Goal: Task Accomplishment & Management: Manage account settings

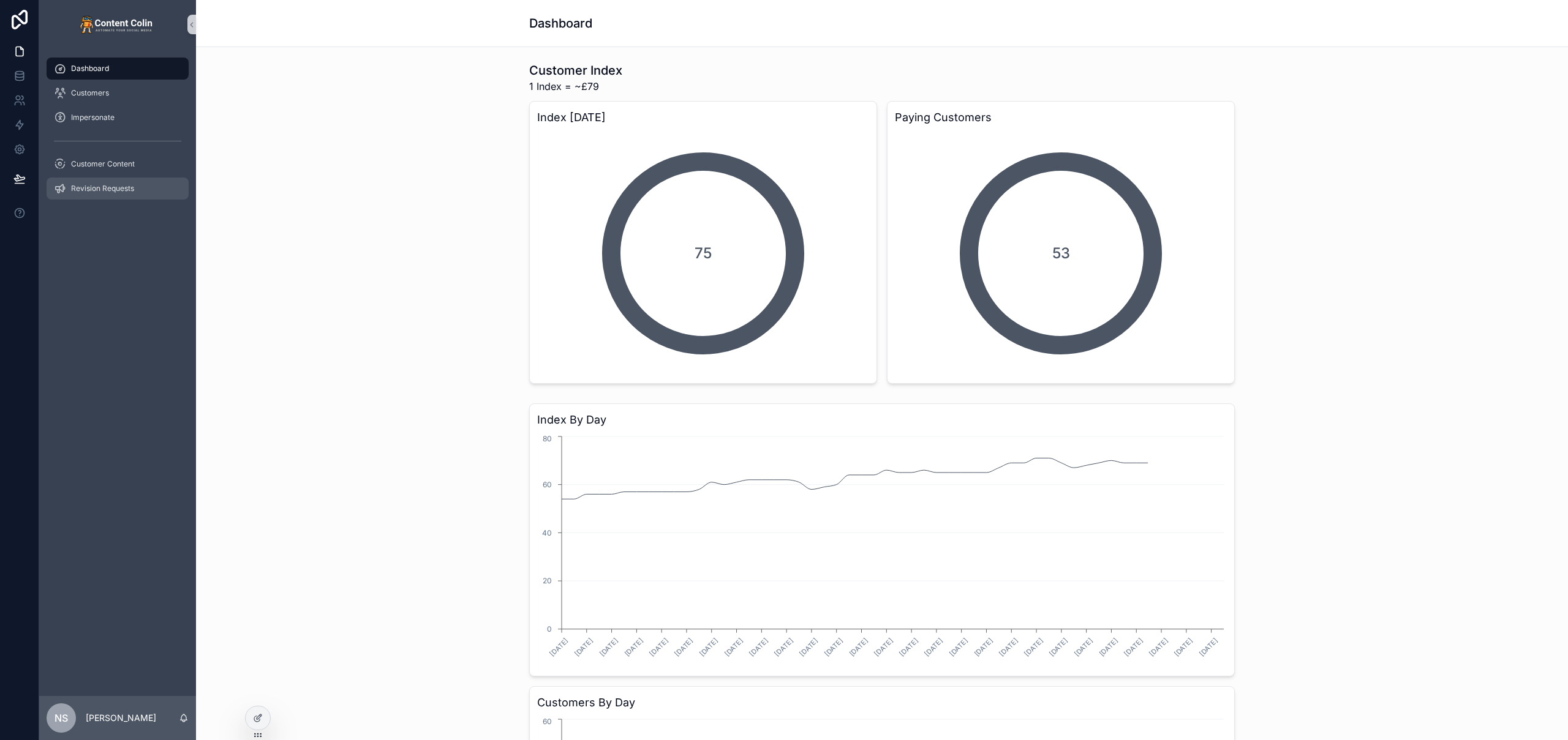
click at [119, 188] on span "Revision Requests" at bounding box center [103, 188] width 63 height 10
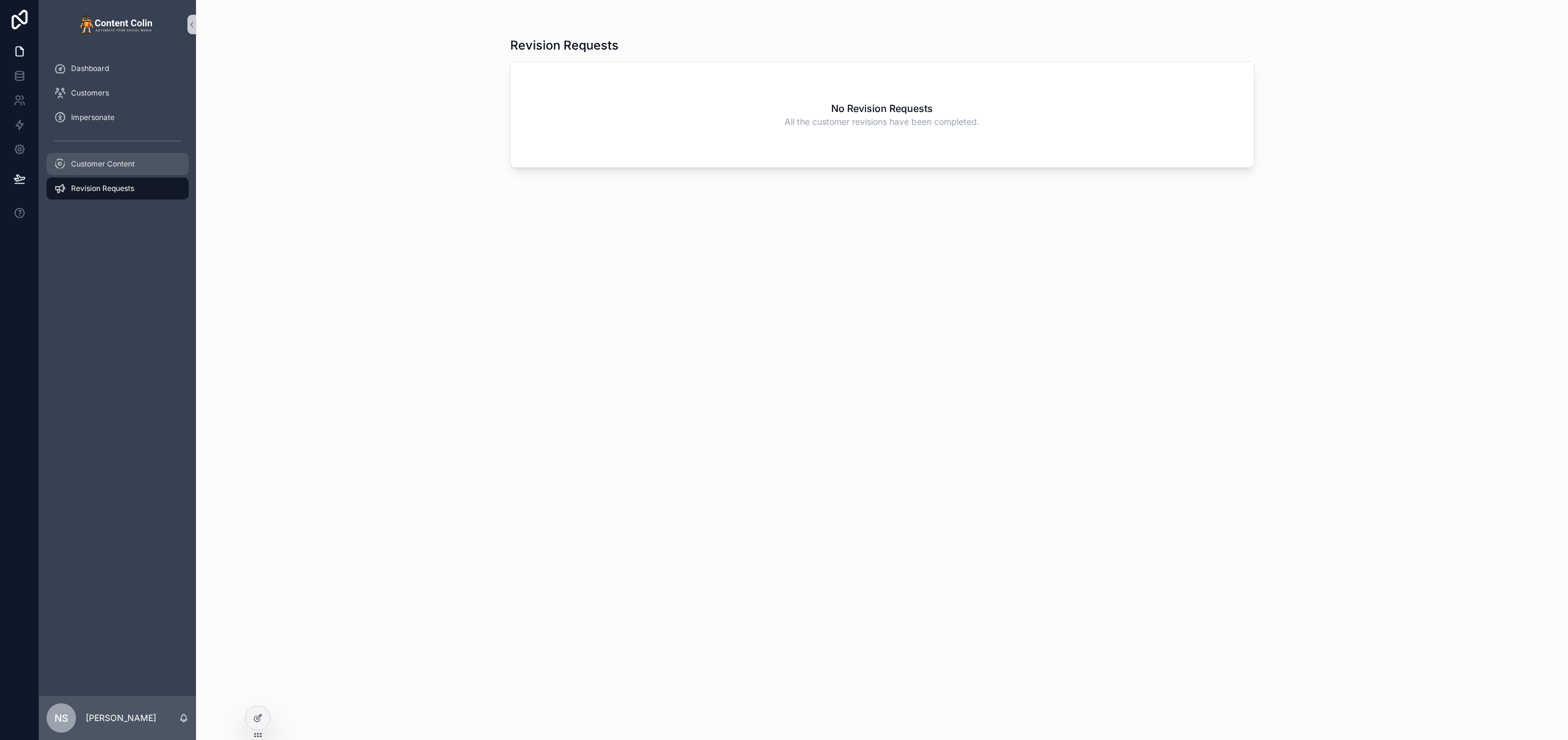
click at [127, 164] on span "Customer Content" at bounding box center [103, 164] width 63 height 10
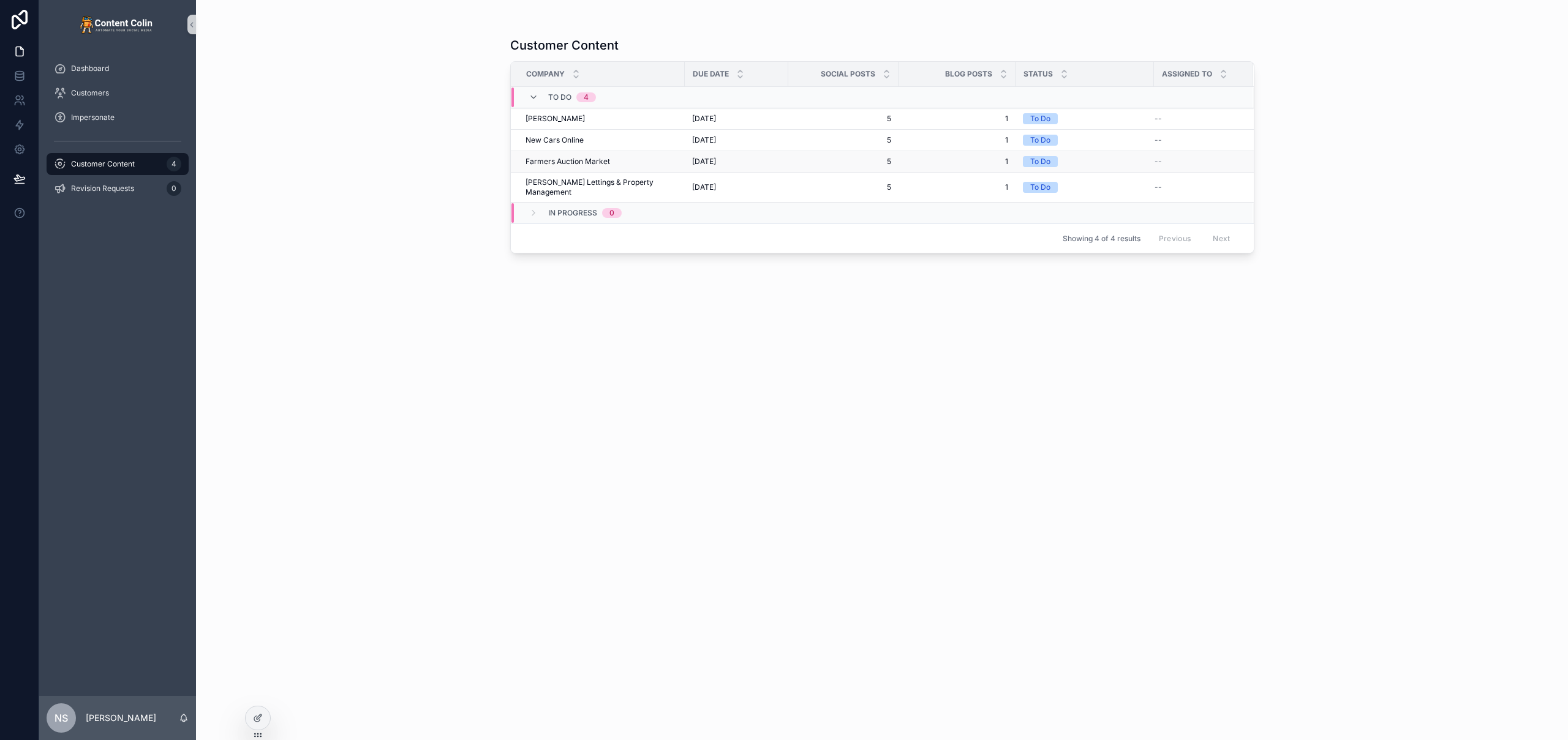
click at [648, 170] on td "Farmers Auction Market Farmers Auction Market" at bounding box center [598, 162] width 174 height 22
click at [580, 163] on span "Farmers Auction Market" at bounding box center [567, 162] width 84 height 10
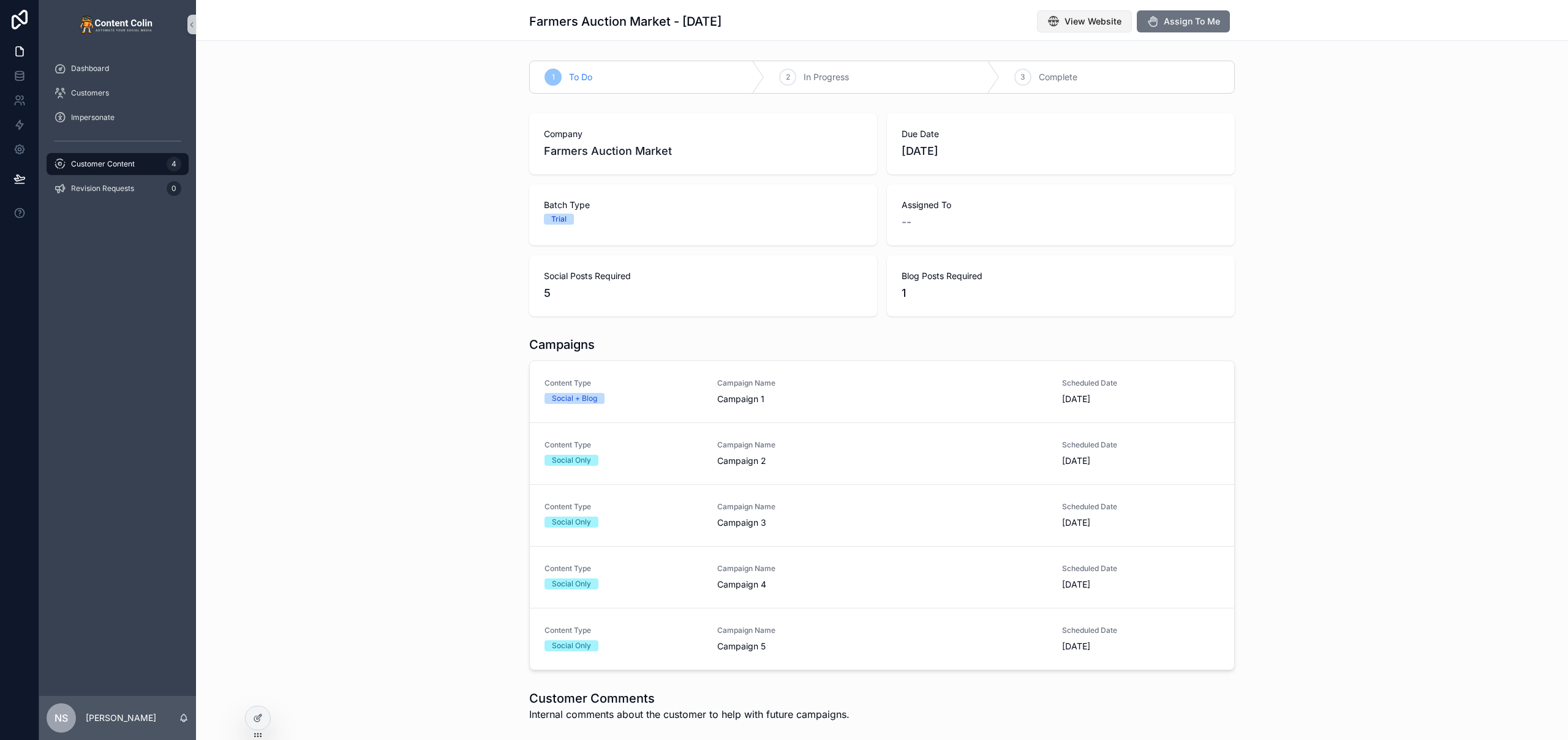
click at [1080, 18] on span "View Website" at bounding box center [1093, 21] width 57 height 12
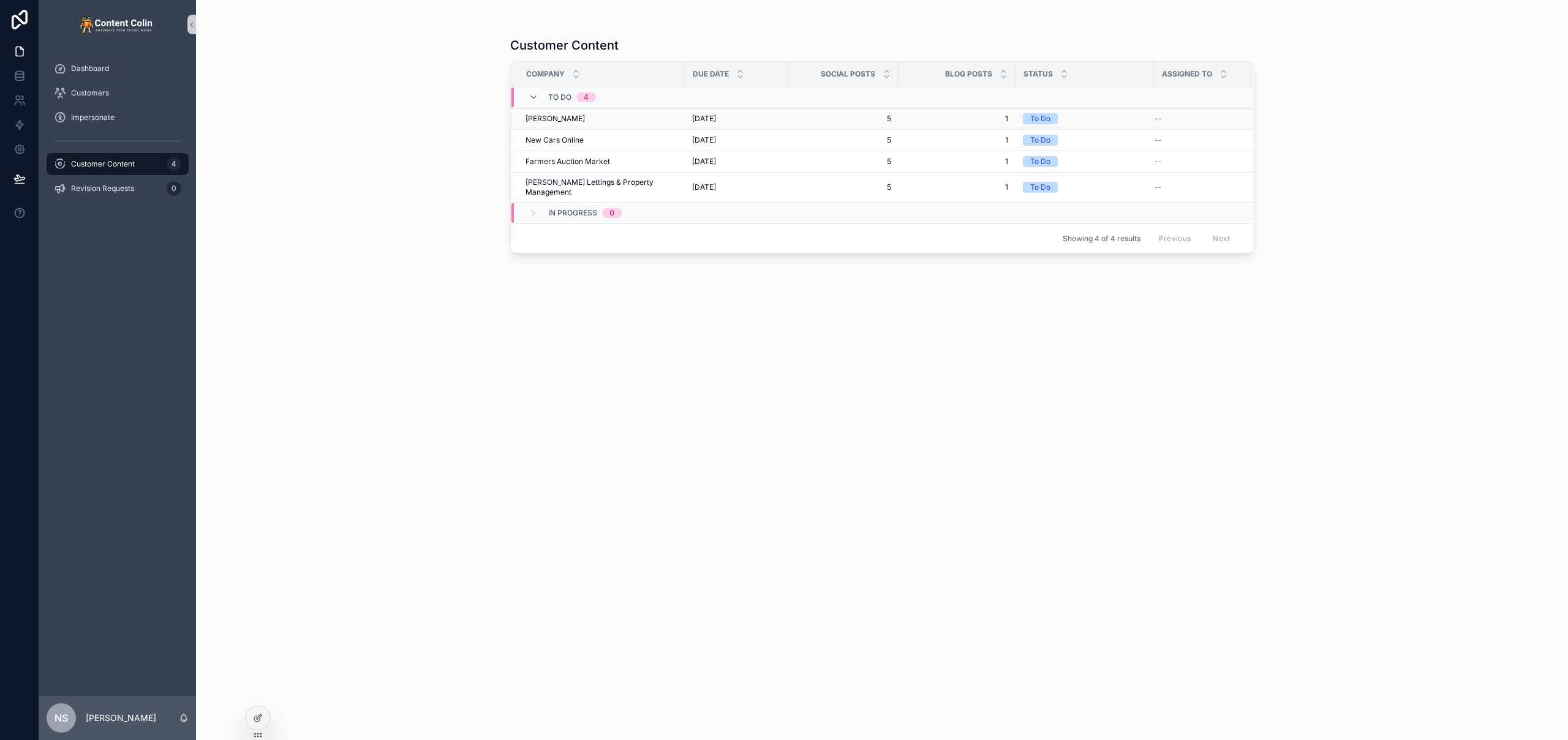
click at [654, 120] on div "Mota Mota" at bounding box center [601, 118] width 152 height 10
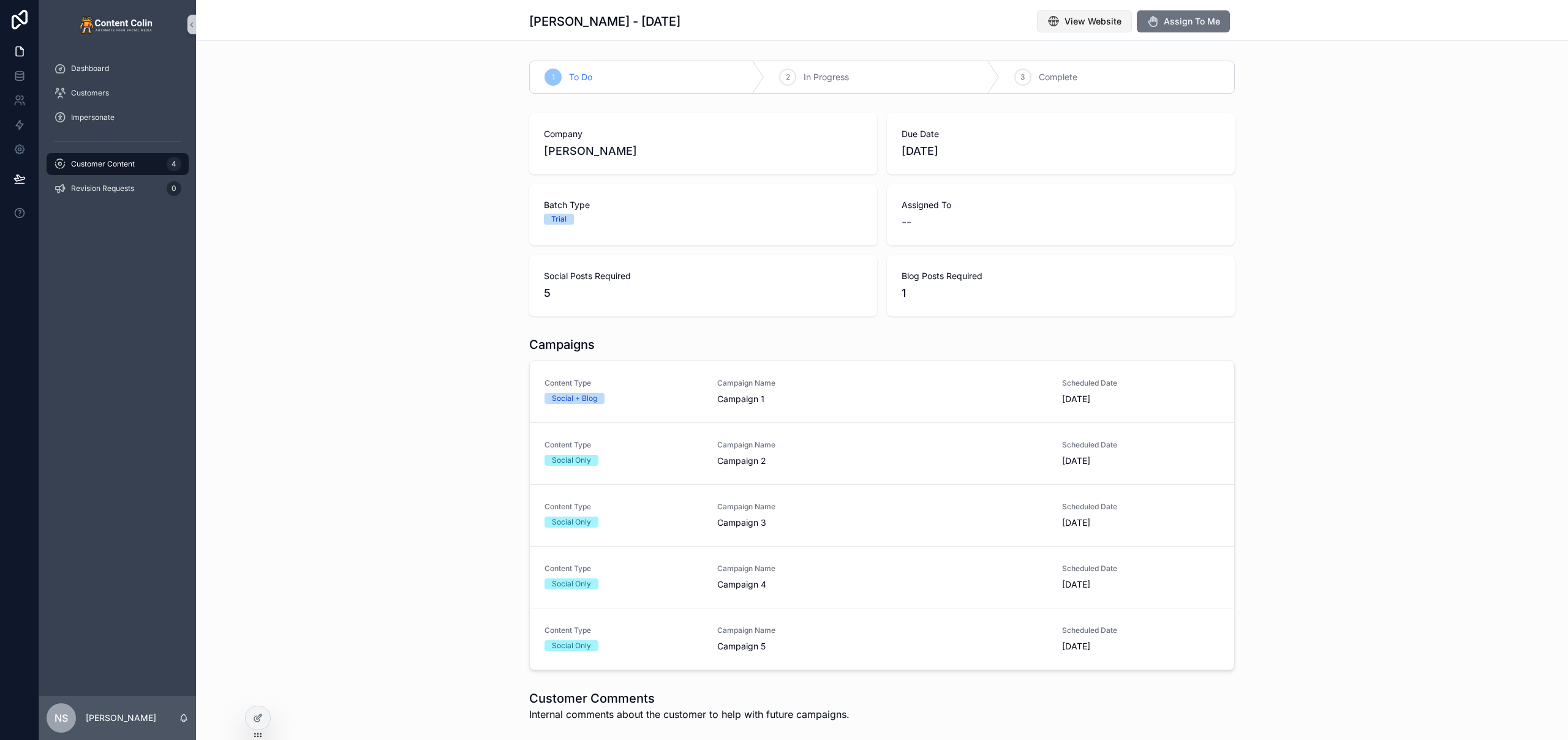
click at [1074, 20] on span "View Website" at bounding box center [1093, 21] width 57 height 12
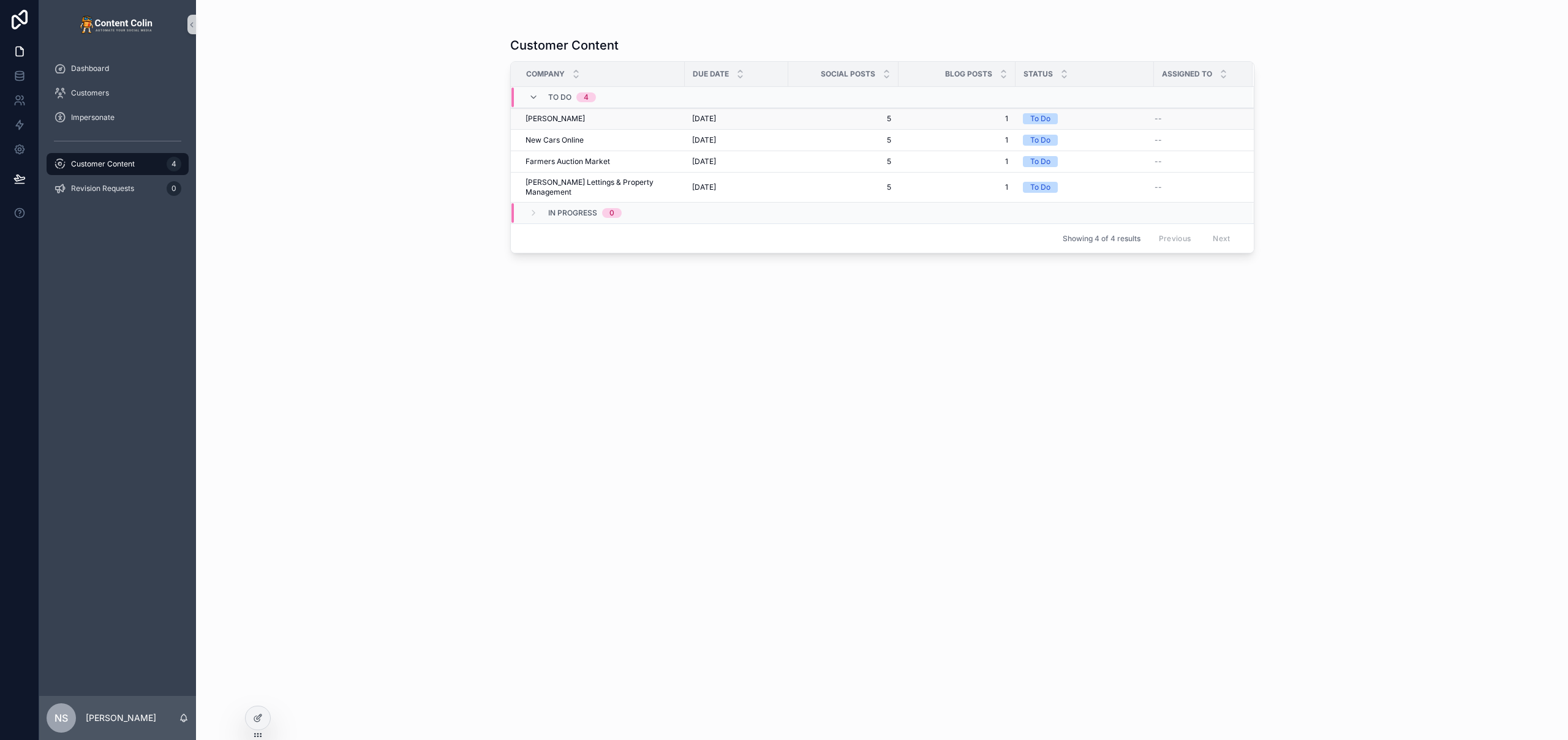
click at [594, 125] on td "Mota Mota" at bounding box center [598, 119] width 174 height 22
click at [547, 116] on div "Mota Mota" at bounding box center [601, 118] width 152 height 10
click at [575, 140] on span "New Cars Online" at bounding box center [554, 140] width 58 height 10
drag, startPoint x: 592, startPoint y: 140, endPoint x: 369, endPoint y: 3, distance: 261.7
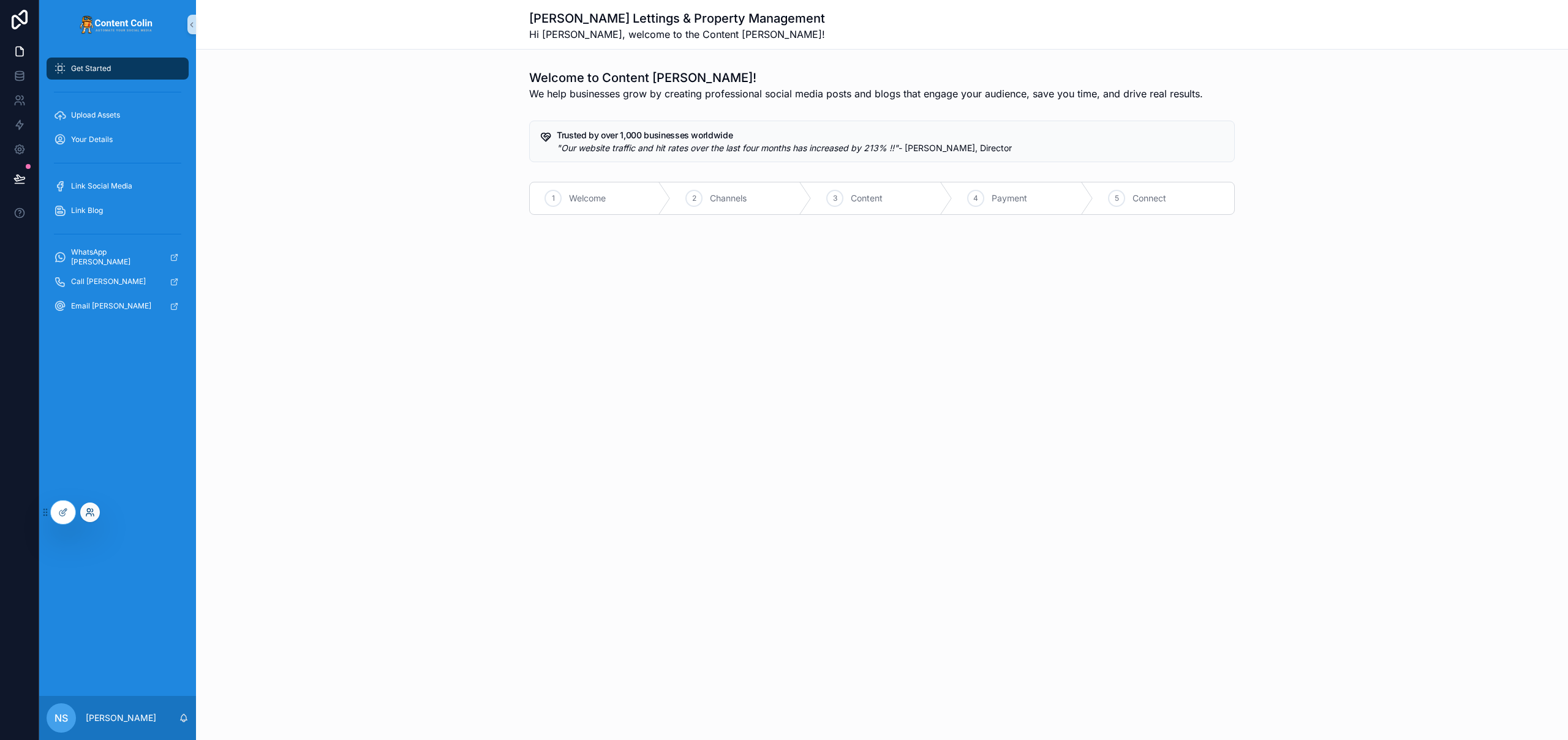
click at [90, 517] on icon at bounding box center [90, 512] width 10 height 10
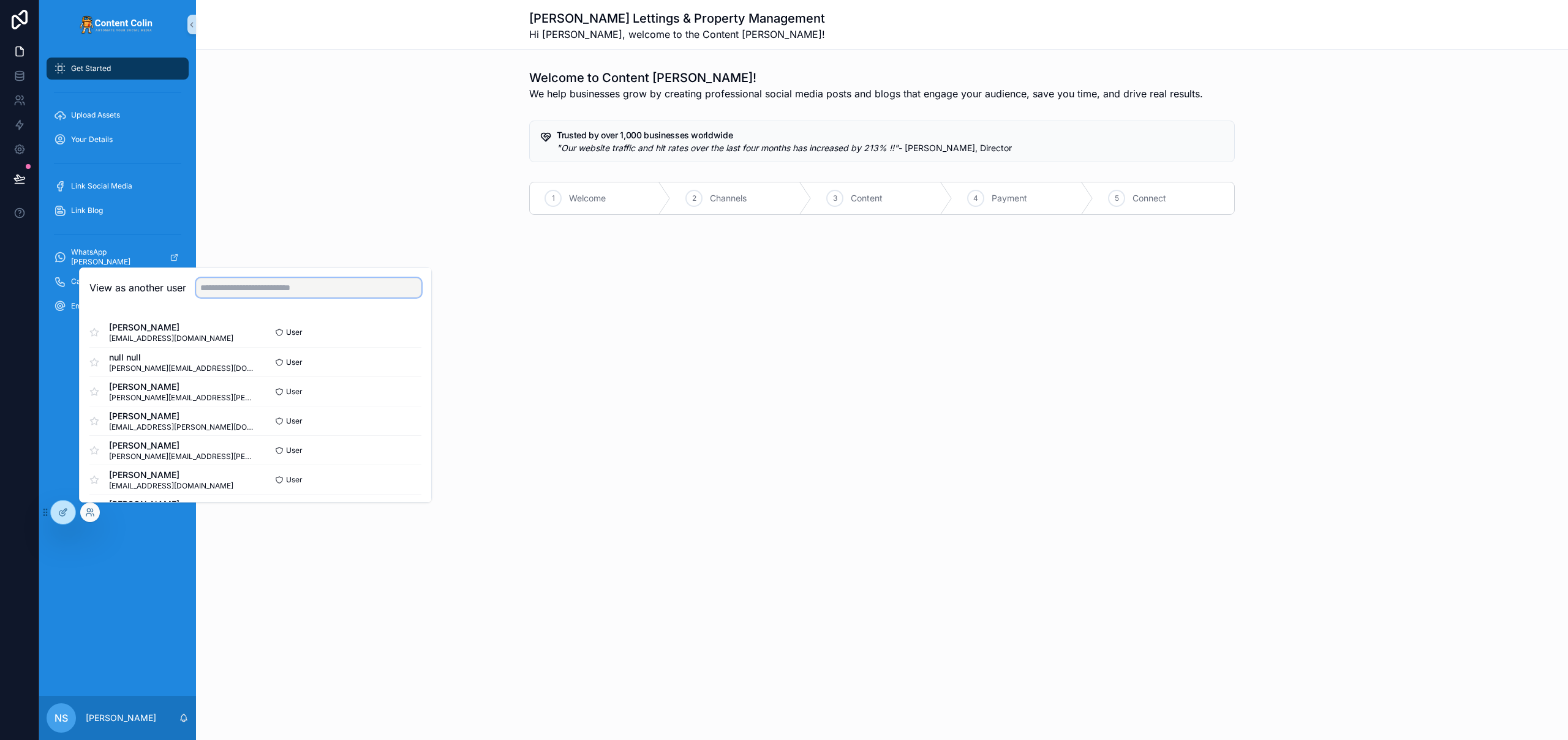
click at [270, 281] on input "text" at bounding box center [308, 288] width 225 height 20
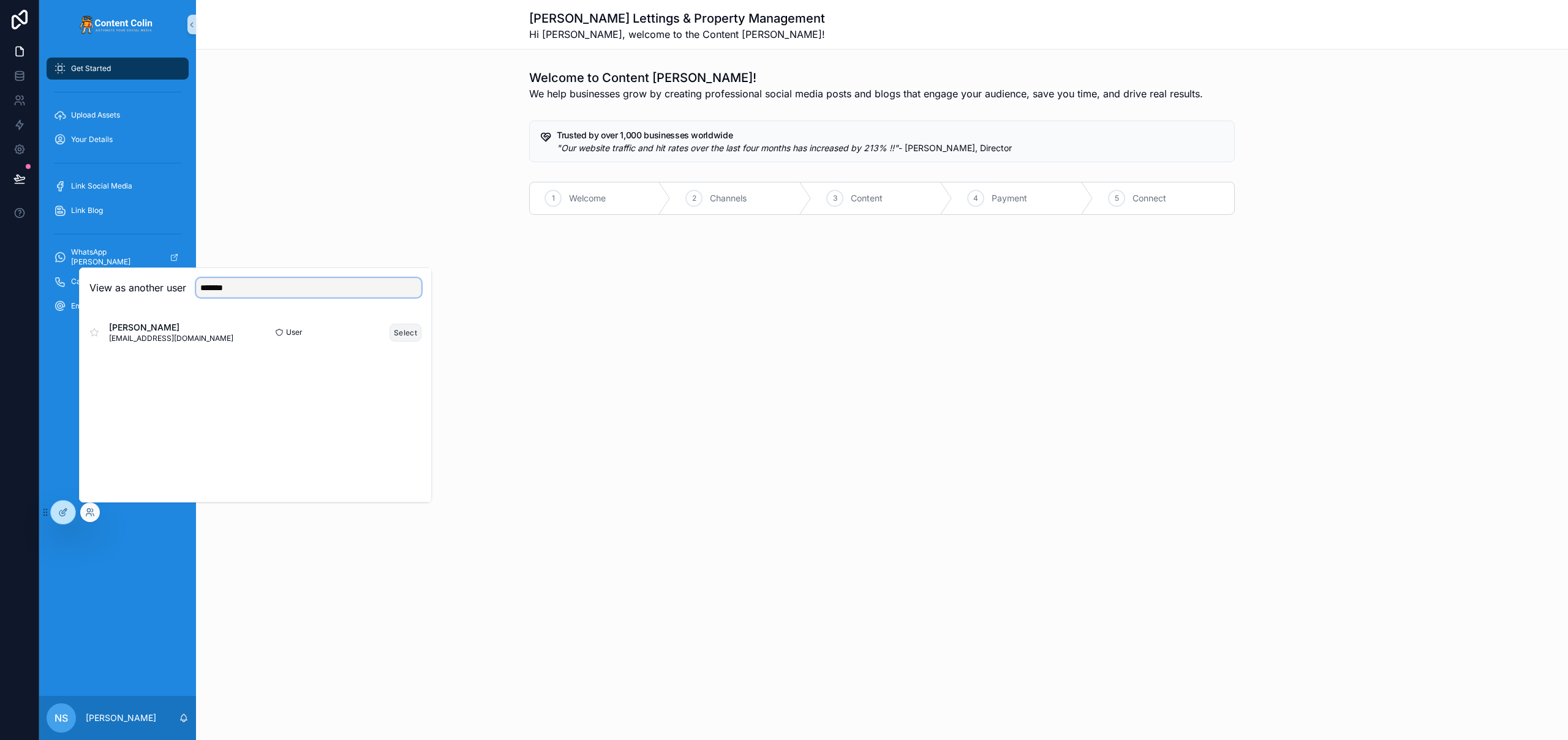
type input "*******"
click at [407, 334] on button "Select" at bounding box center [405, 332] width 32 height 18
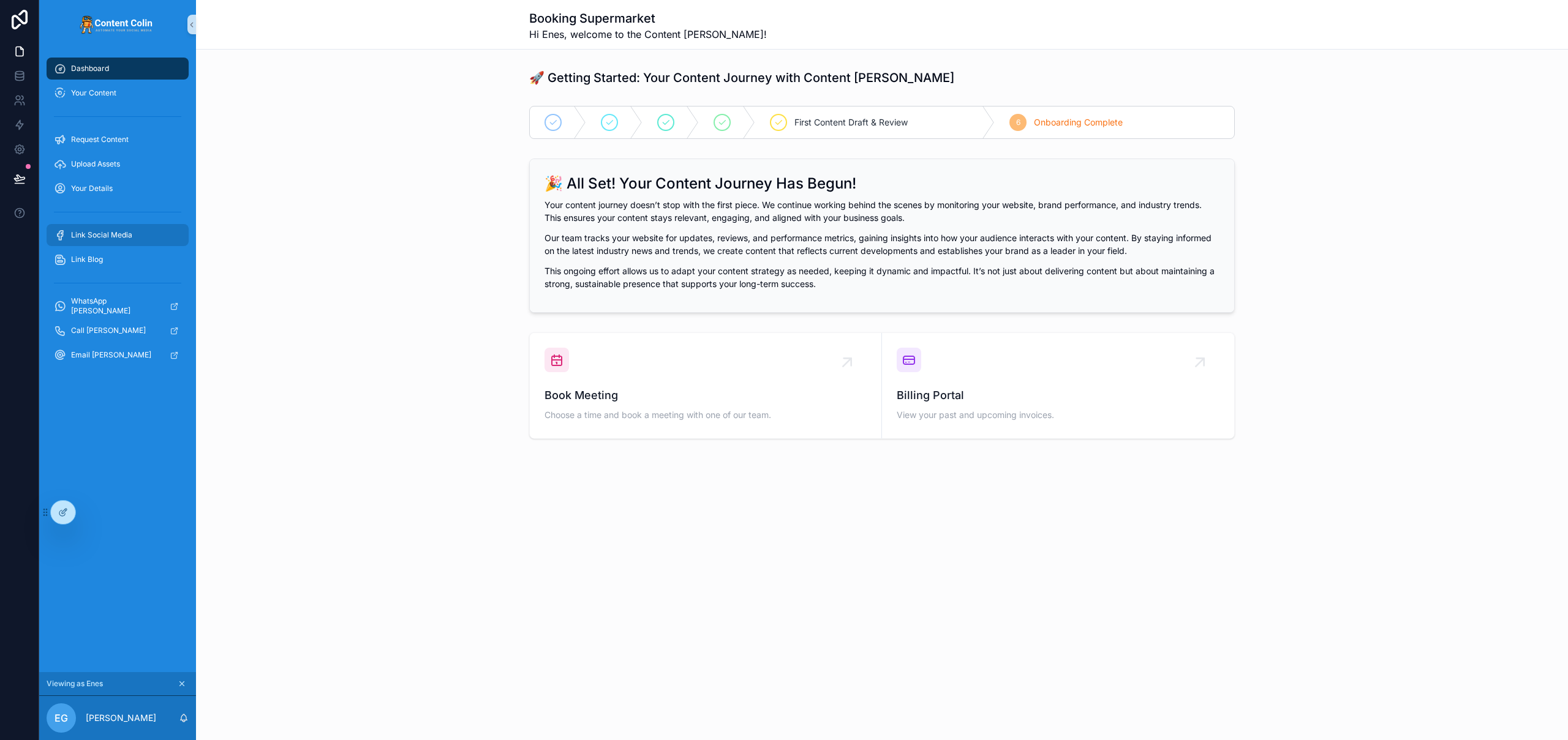
click at [115, 237] on span "Link Social Media" at bounding box center [102, 235] width 62 height 10
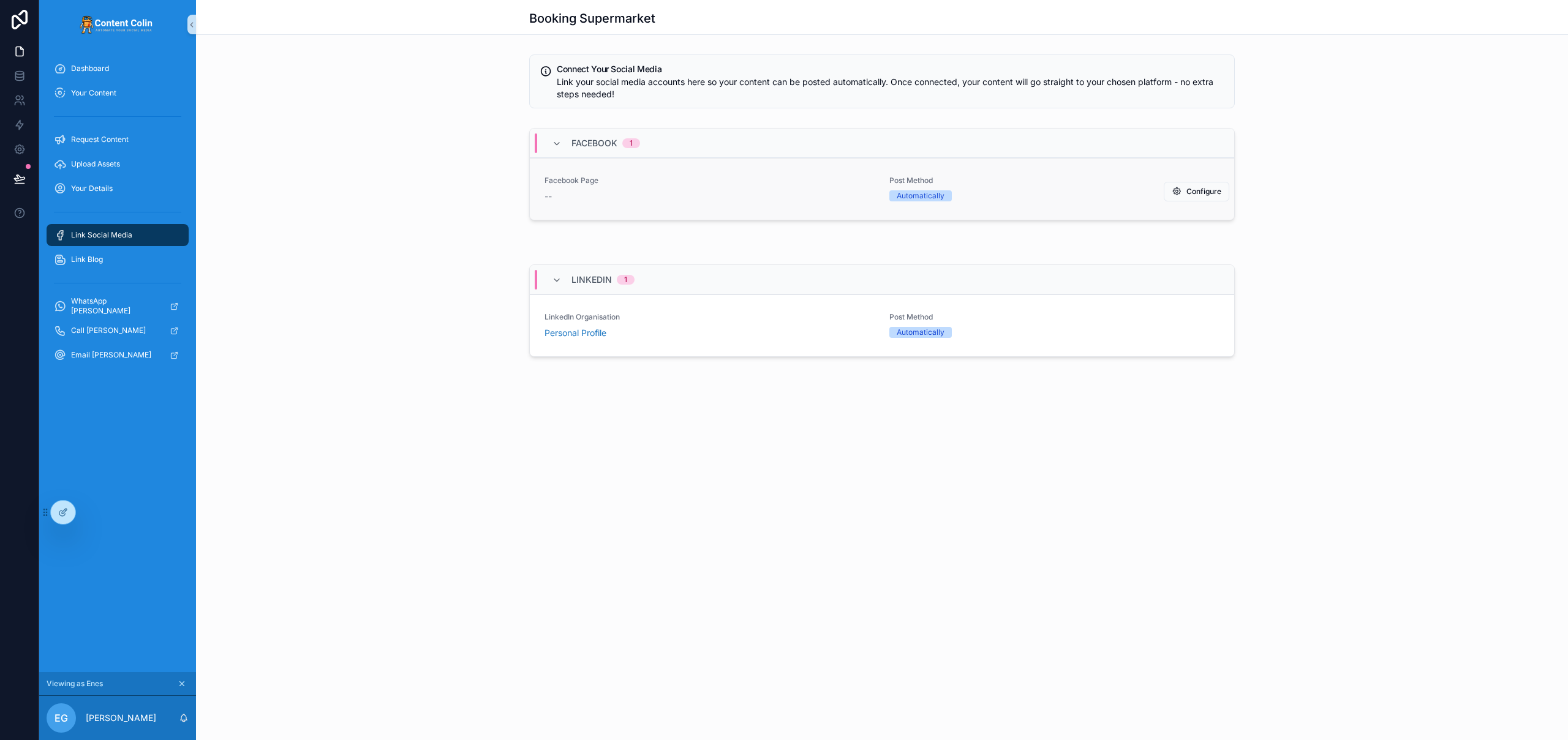
click at [1017, 177] on span "Post Method" at bounding box center [1054, 181] width 330 height 10
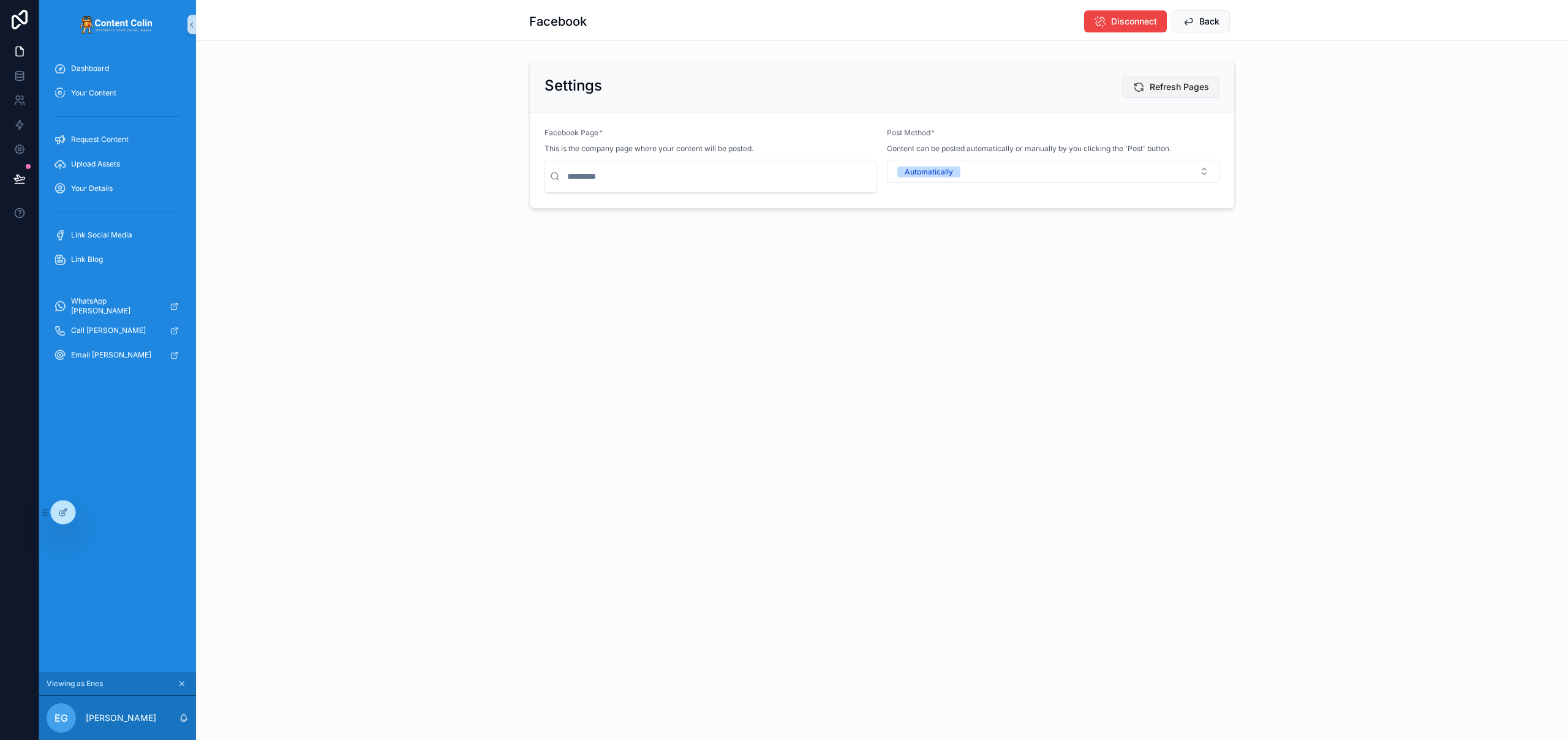
click at [1188, 91] on span "Refresh Pages" at bounding box center [1179, 87] width 60 height 12
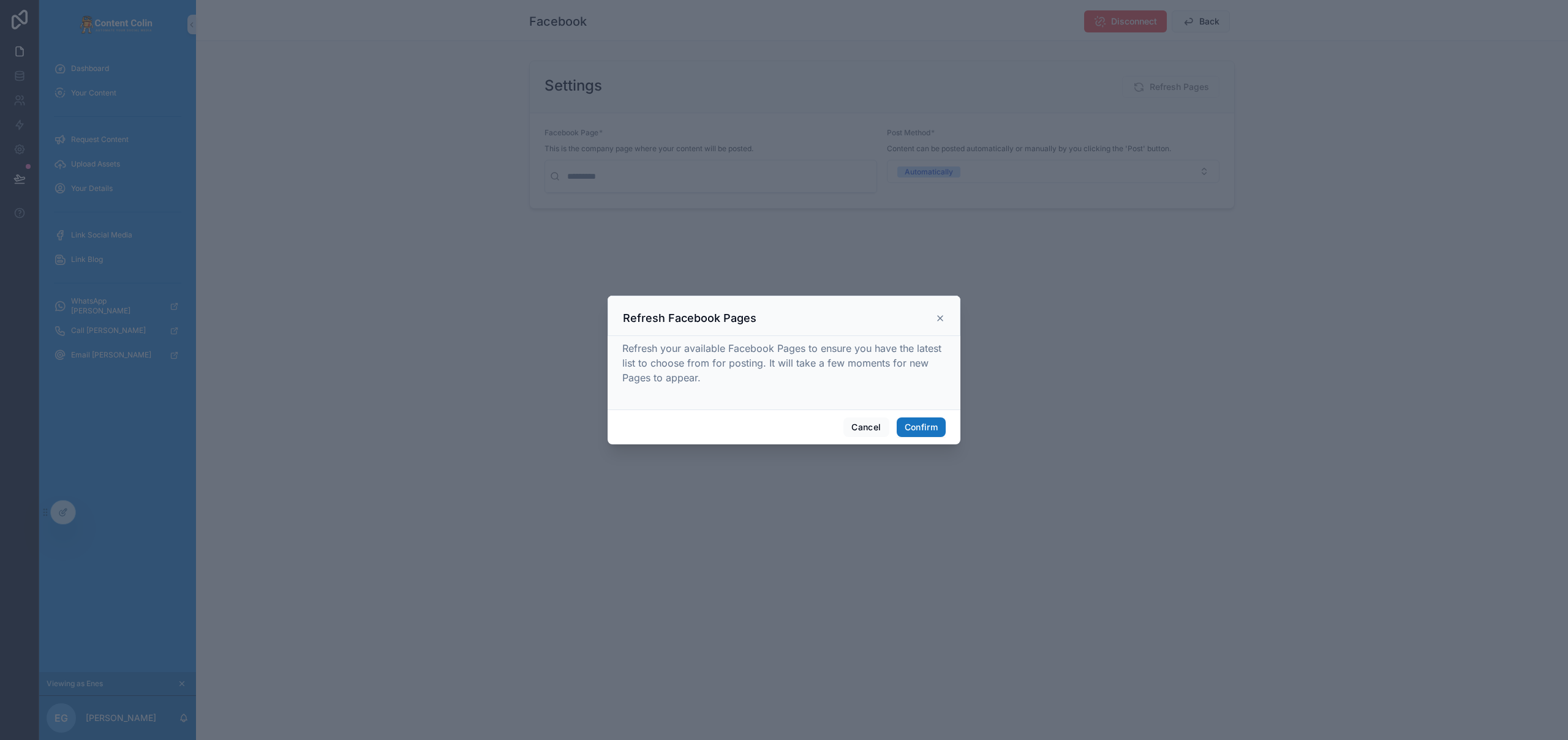
click at [920, 423] on button "Confirm" at bounding box center [921, 427] width 49 height 20
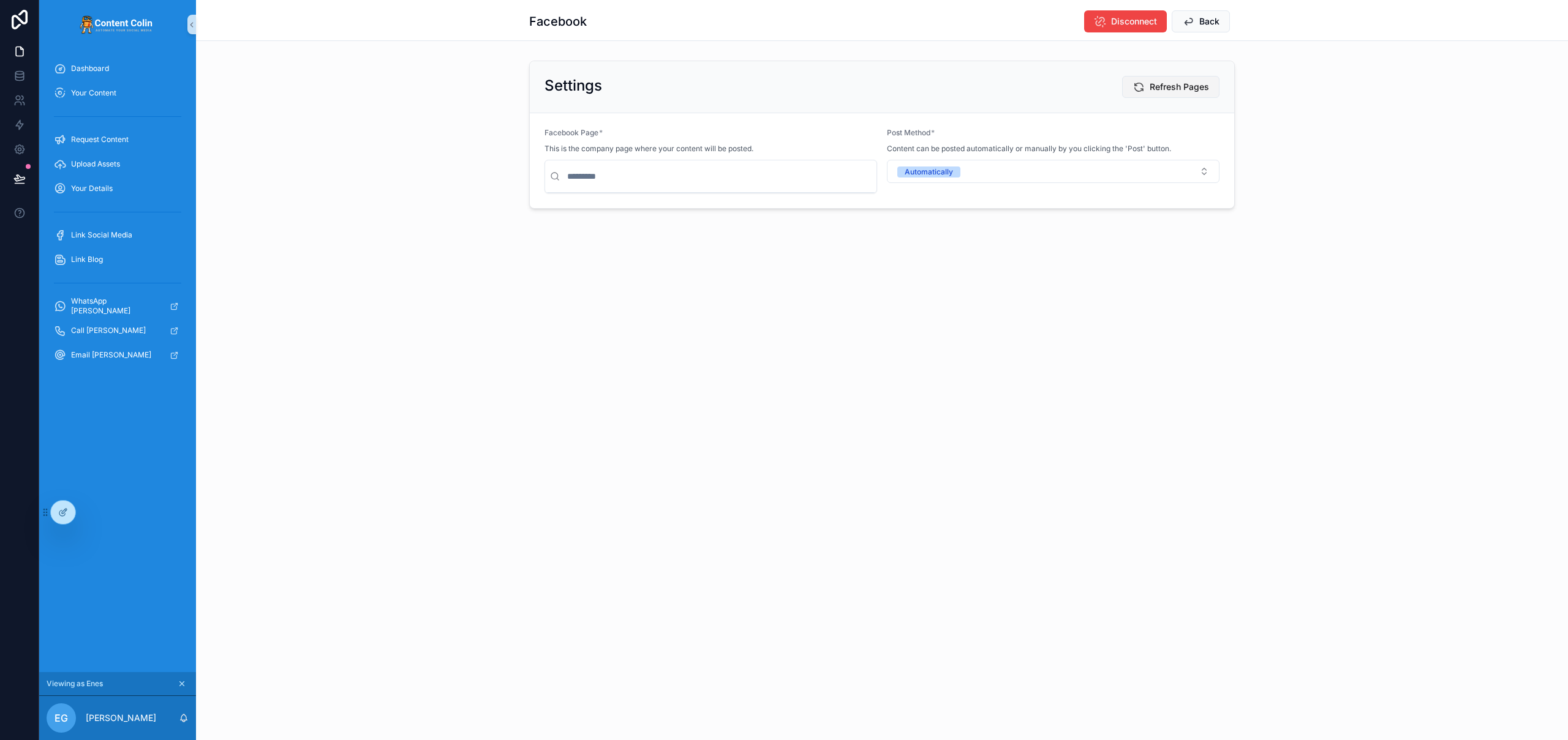
click at [1191, 86] on span "Refresh Pages" at bounding box center [1179, 87] width 60 height 12
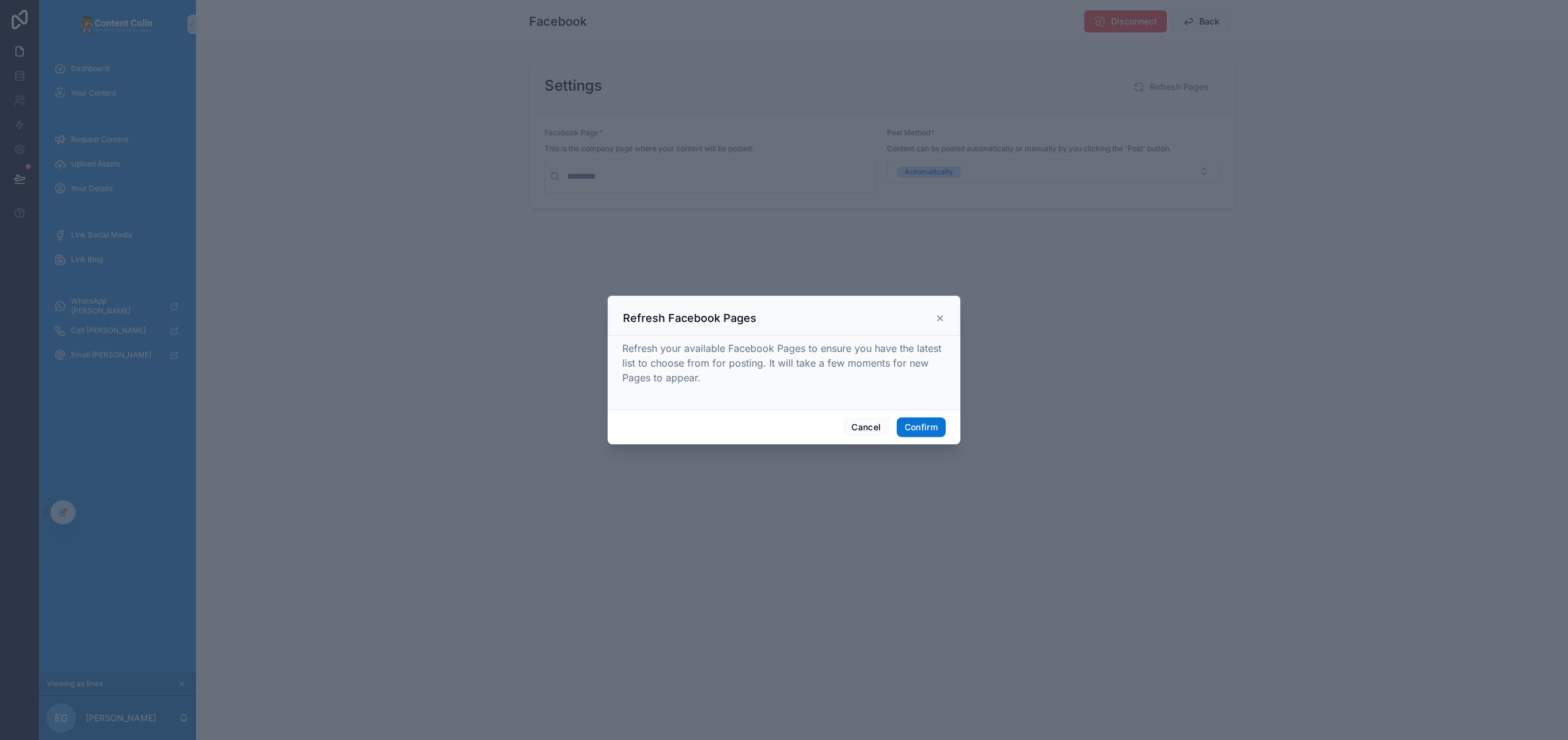
click at [944, 315] on icon at bounding box center [940, 318] width 10 height 10
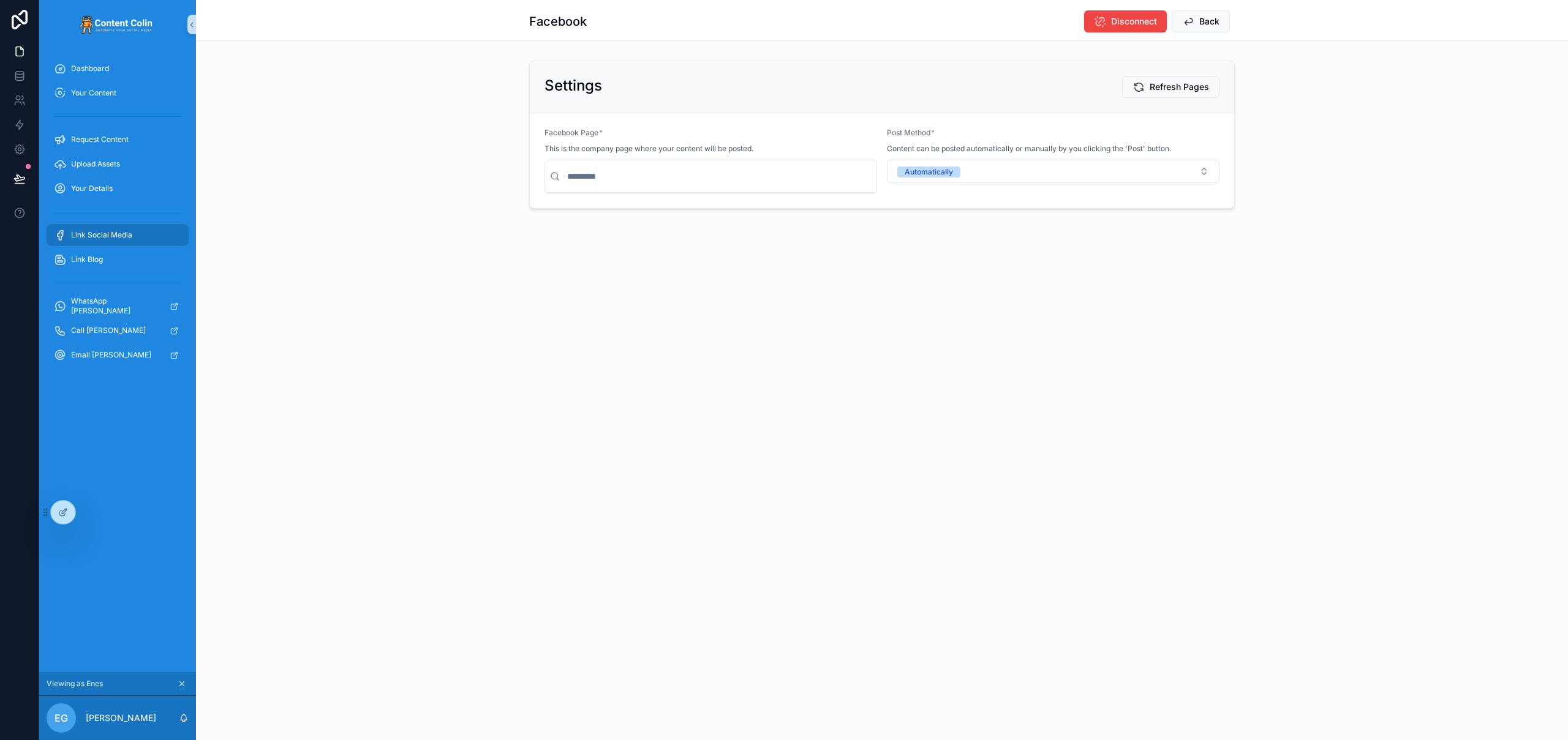
click at [127, 235] on span "Link Social Media" at bounding box center [102, 235] width 62 height 10
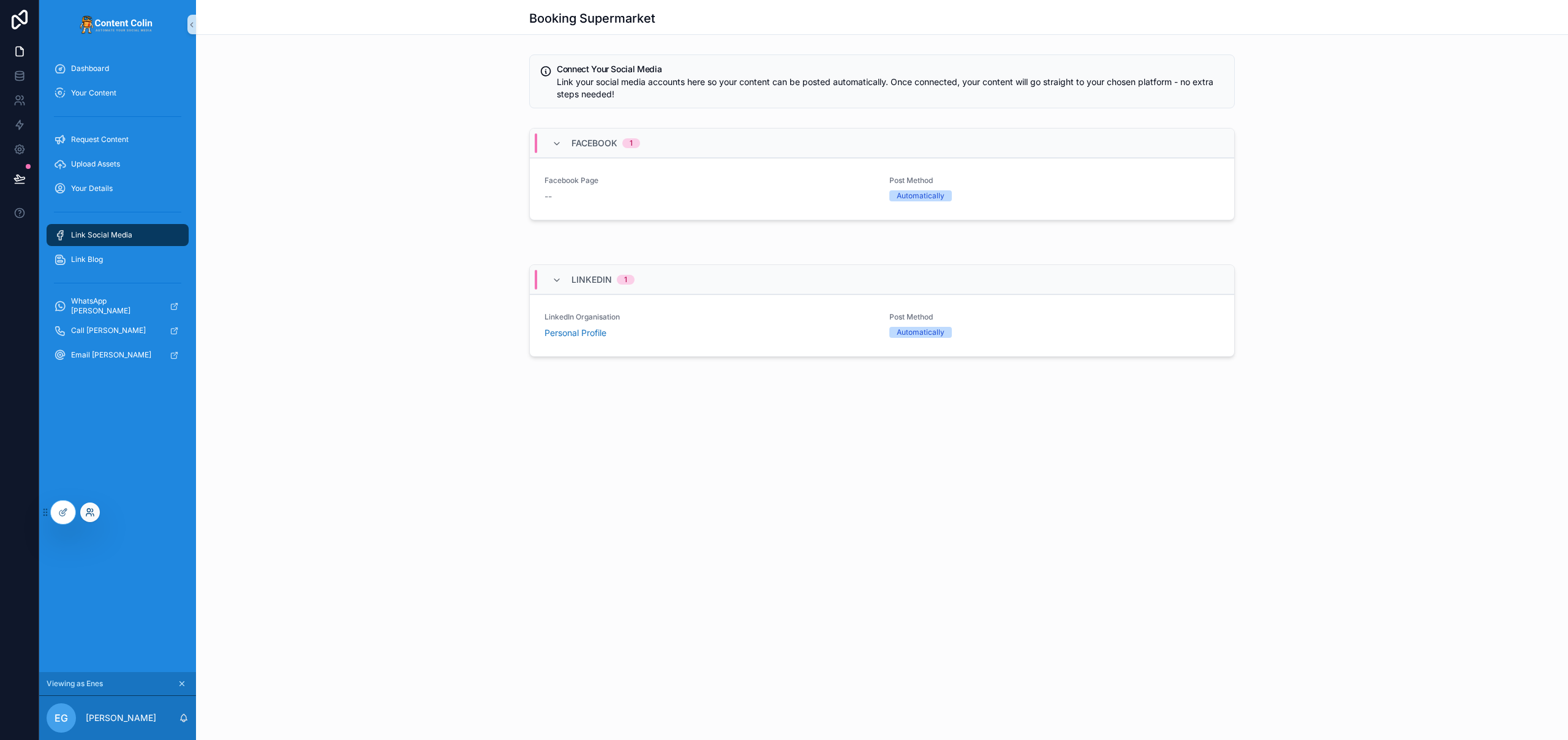
click at [93, 512] on icon at bounding box center [90, 512] width 10 height 10
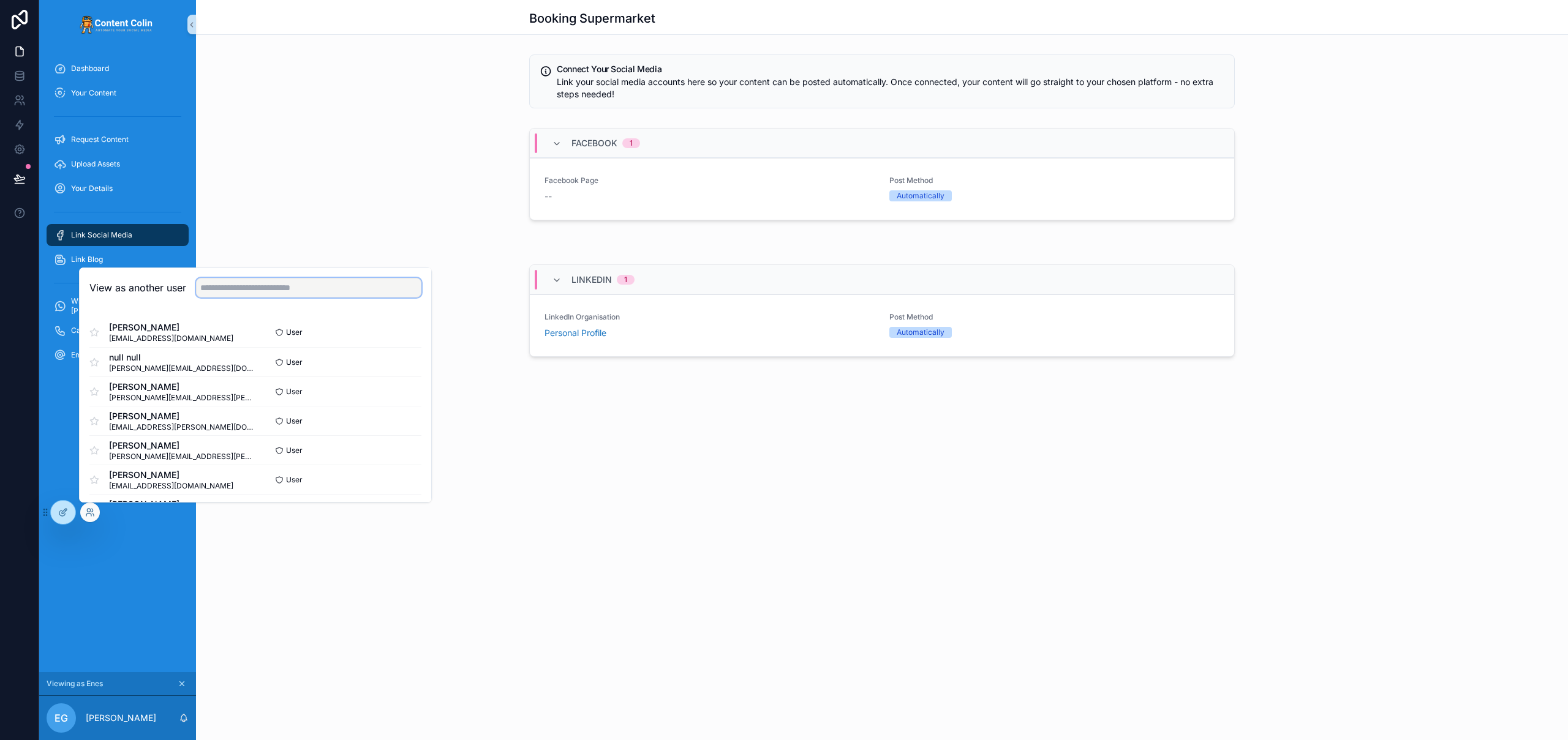
click at [270, 288] on input "text" at bounding box center [308, 288] width 225 height 20
type input "*****"
click at [400, 330] on button "Select" at bounding box center [405, 332] width 32 height 18
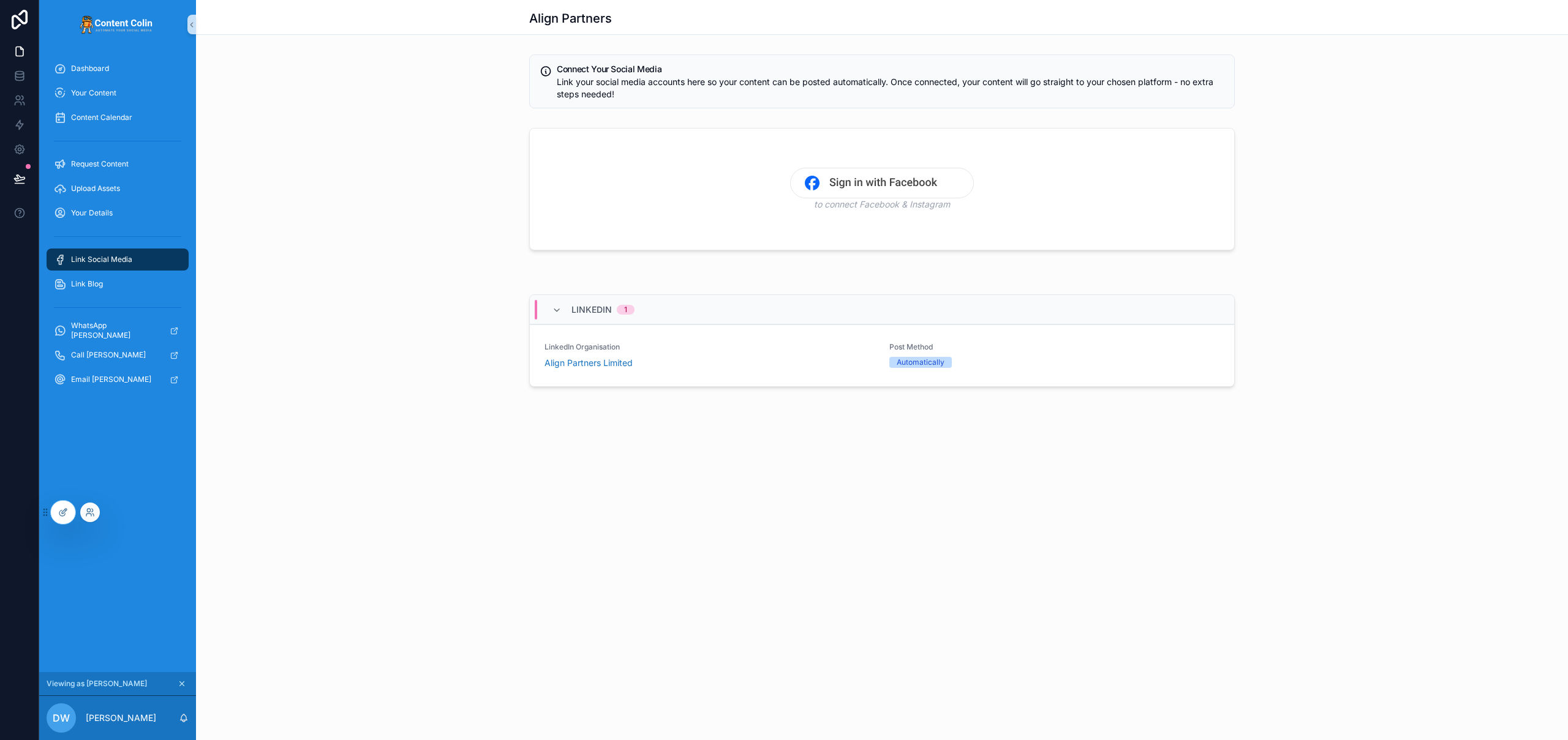
click at [96, 513] on div at bounding box center [90, 512] width 20 height 20
click at [91, 511] on icon at bounding box center [90, 512] width 10 height 10
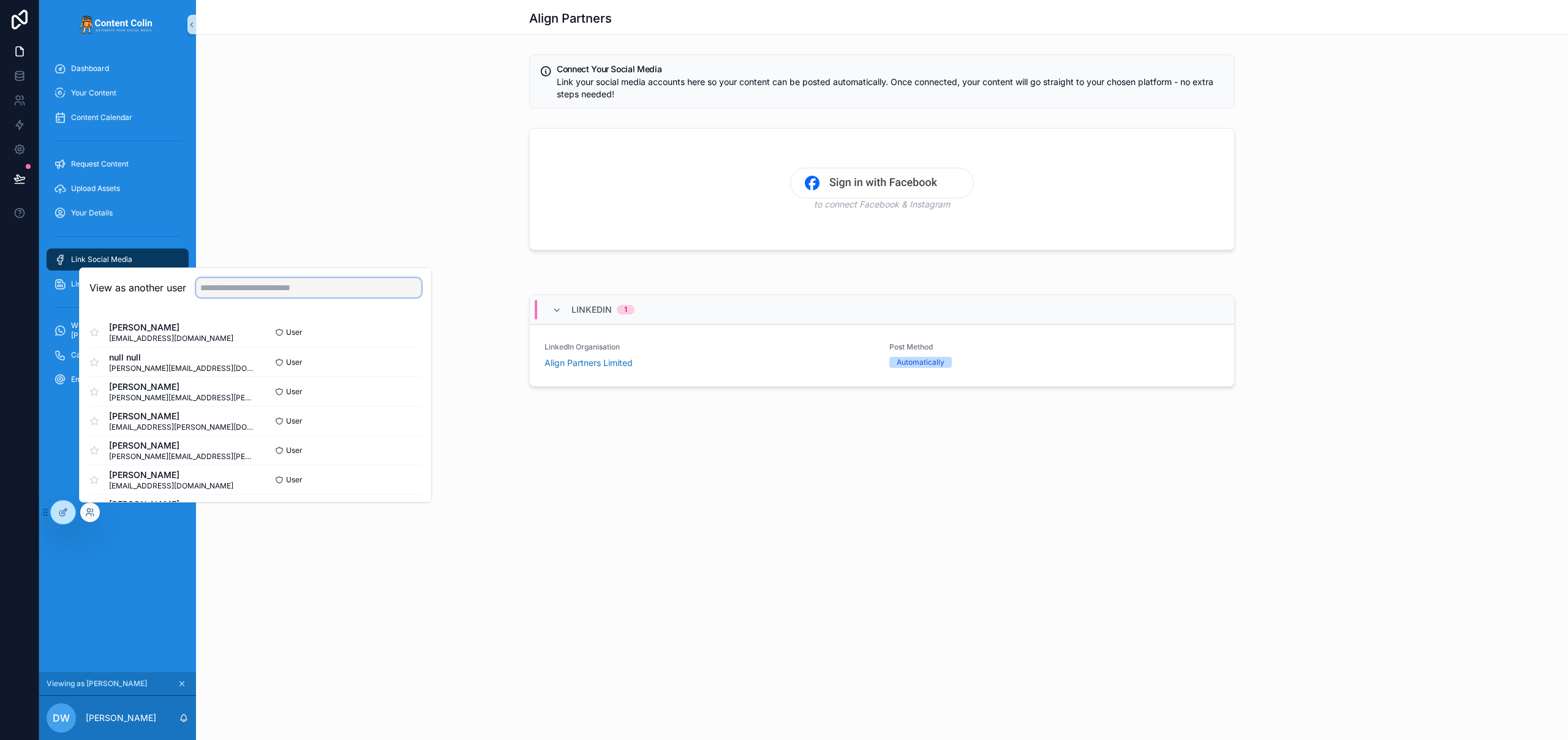
click at [280, 289] on input "text" at bounding box center [308, 288] width 225 height 20
type input "*******"
click at [397, 451] on button "Select" at bounding box center [405, 450] width 32 height 18
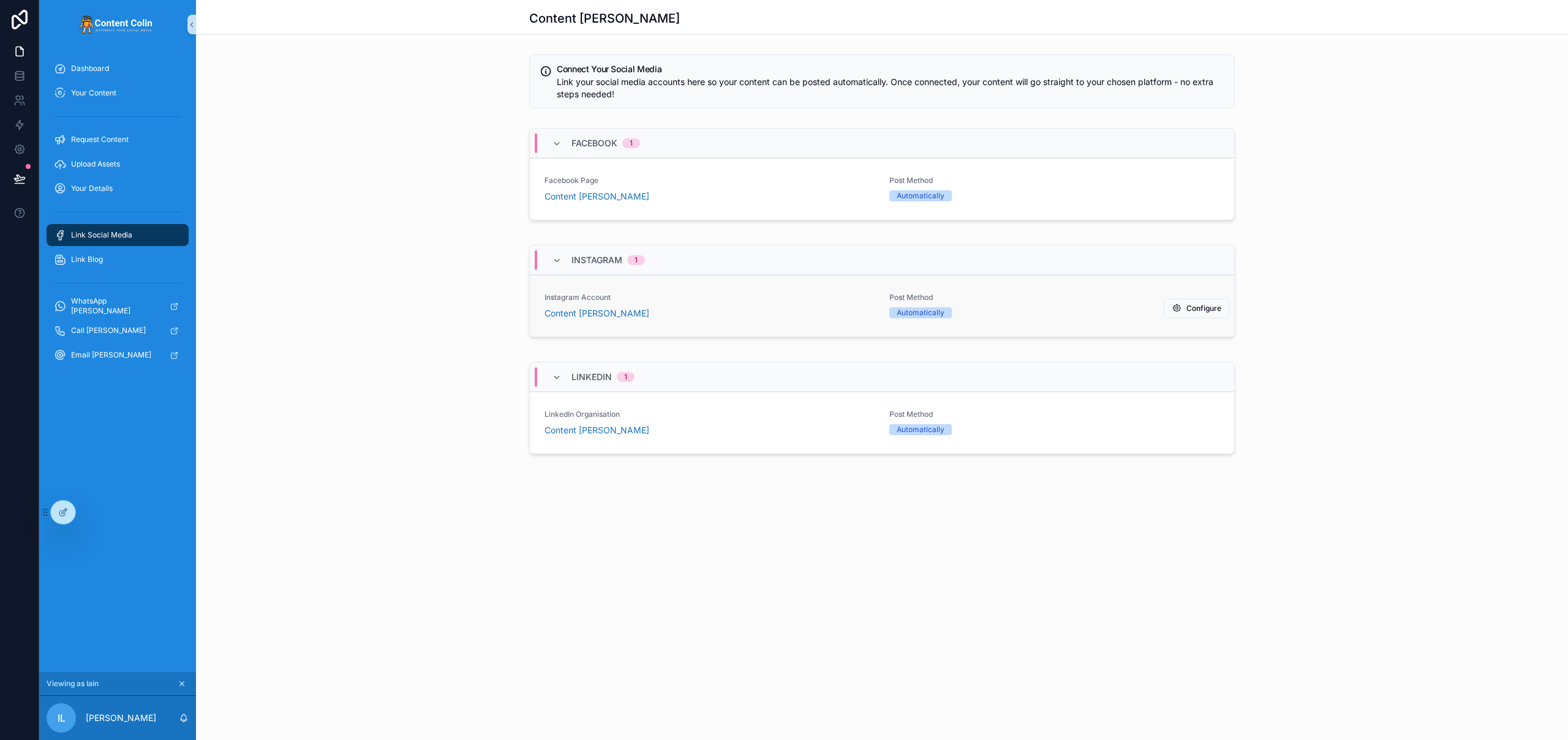
click at [1055, 310] on div "Automatically" at bounding box center [1054, 313] width 330 height 11
click at [999, 180] on span "Post Method" at bounding box center [1054, 181] width 330 height 10
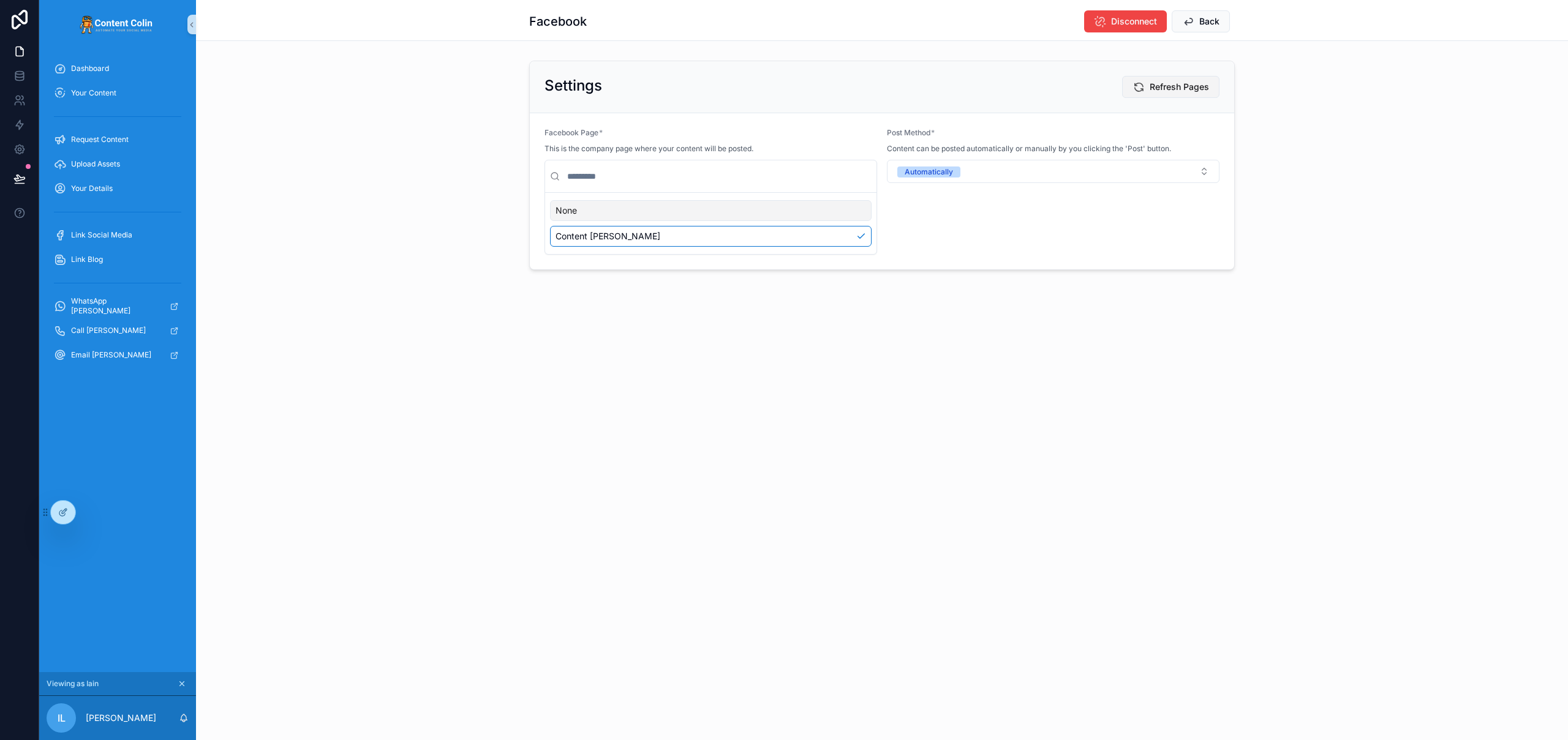
click at [1167, 88] on span "Refresh Pages" at bounding box center [1179, 87] width 60 height 12
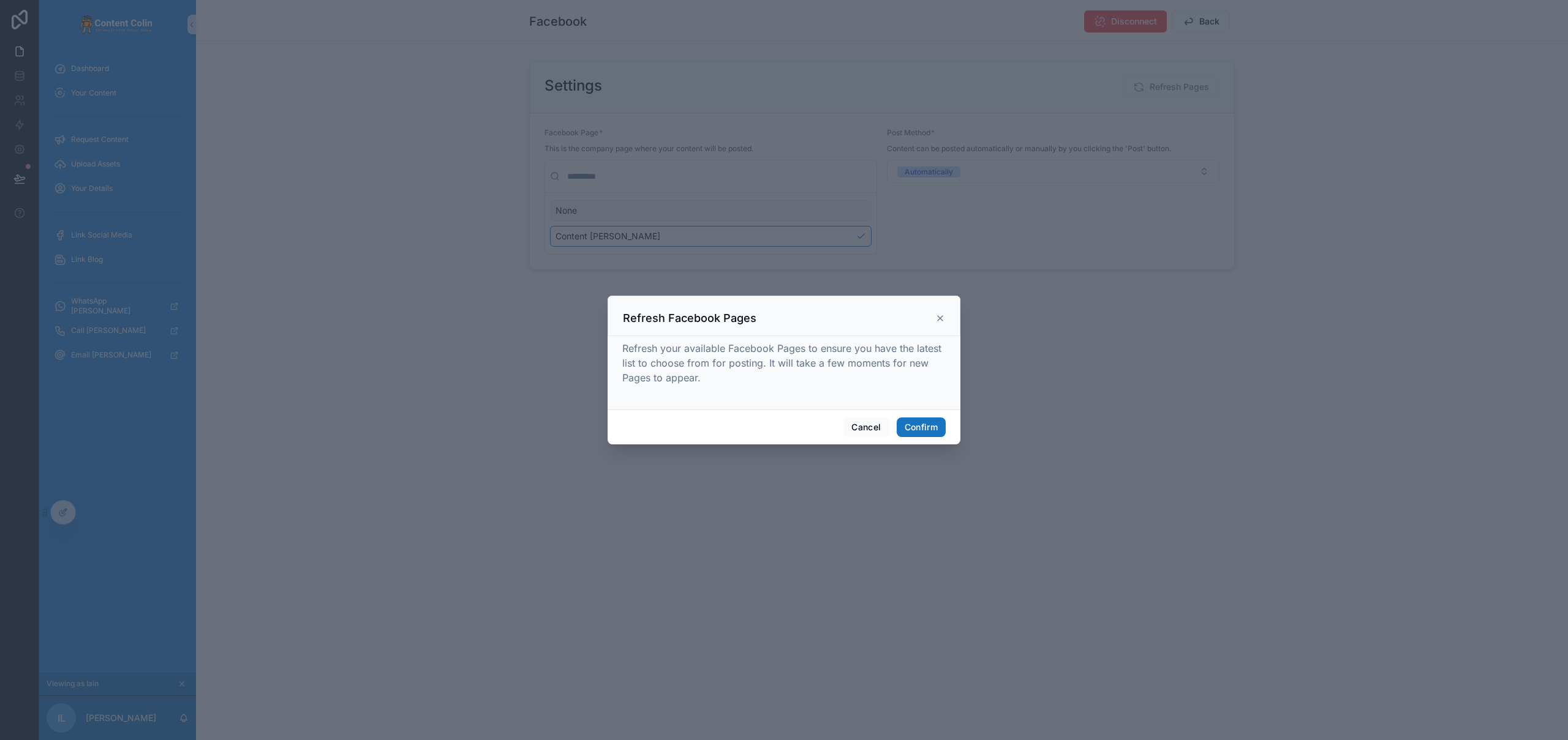
click at [931, 427] on button "Confirm" at bounding box center [921, 427] width 49 height 20
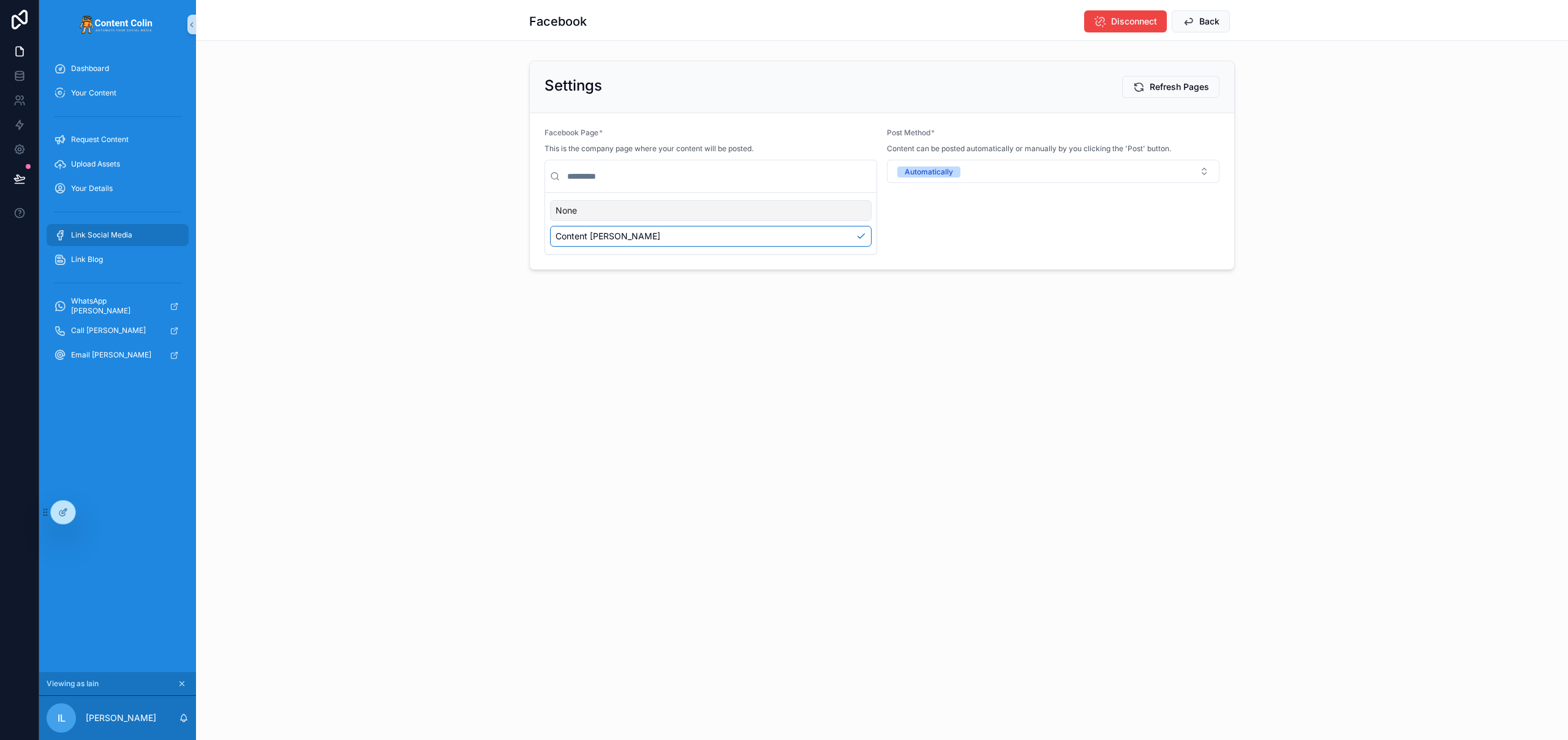
click at [126, 234] on span "Link Social Media" at bounding box center [102, 235] width 62 height 10
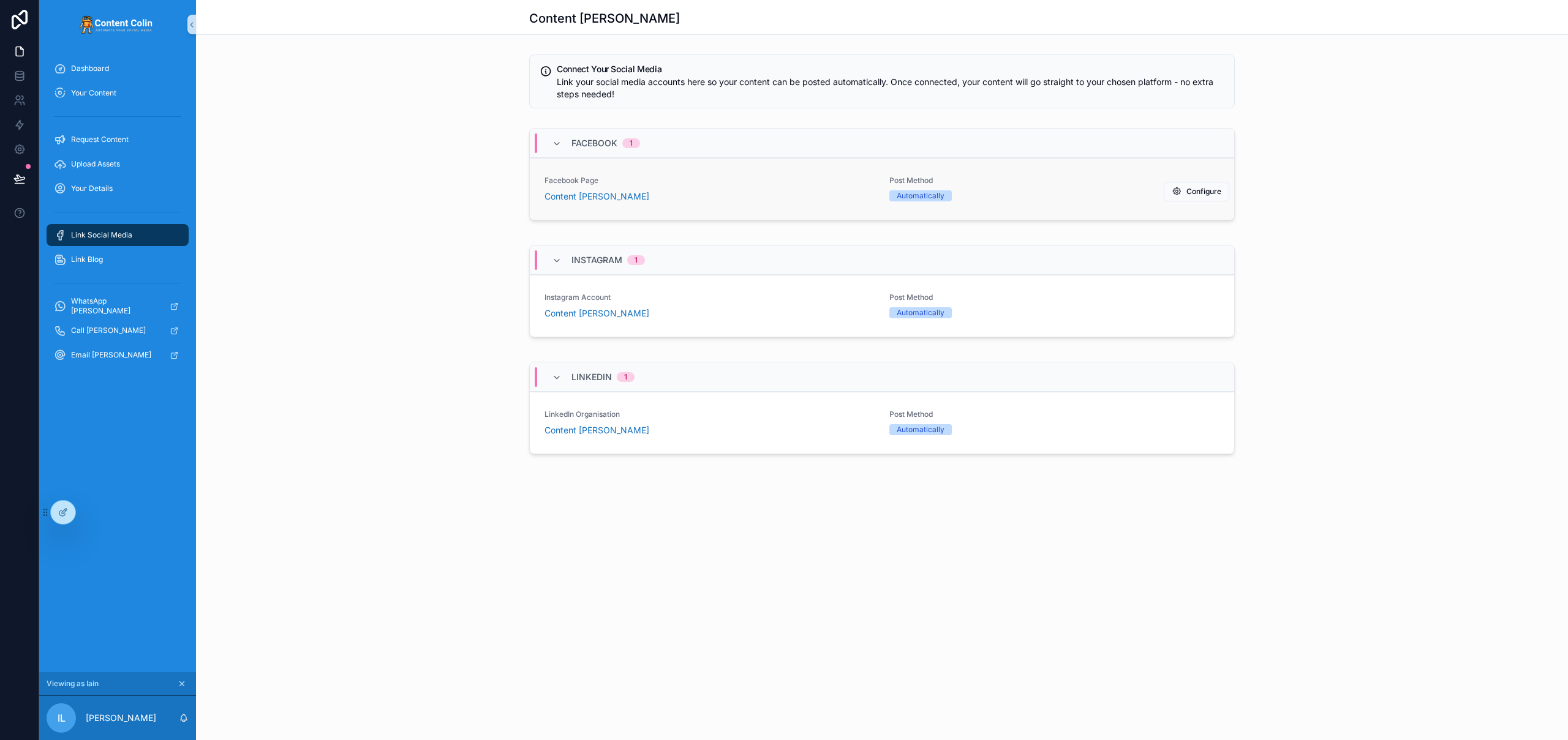
click at [791, 179] on span "Facebook Page" at bounding box center [709, 181] width 330 height 10
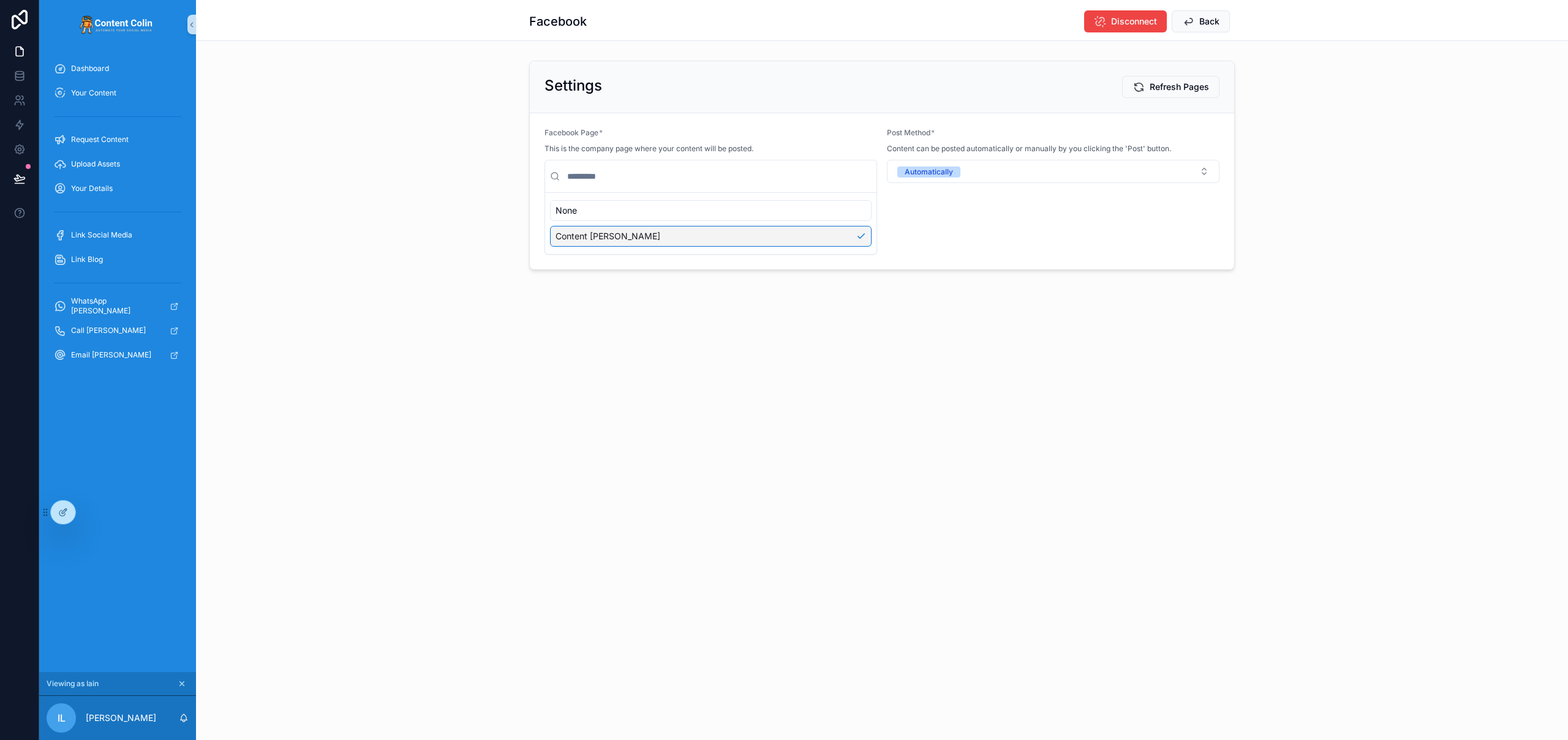
drag, startPoint x: 427, startPoint y: 319, endPoint x: 425, endPoint y: 285, distance: 34.1
click at [427, 319] on div "Facebook Disconnect Back Settings Refresh Pages Facebook Page * This is the com…" at bounding box center [882, 177] width 1372 height 353
click at [1367, 83] on div "Settings Refresh Pages Facebook Page * This is the company page where your cont…" at bounding box center [882, 165] width 1372 height 219
click at [93, 512] on icon at bounding box center [90, 512] width 10 height 10
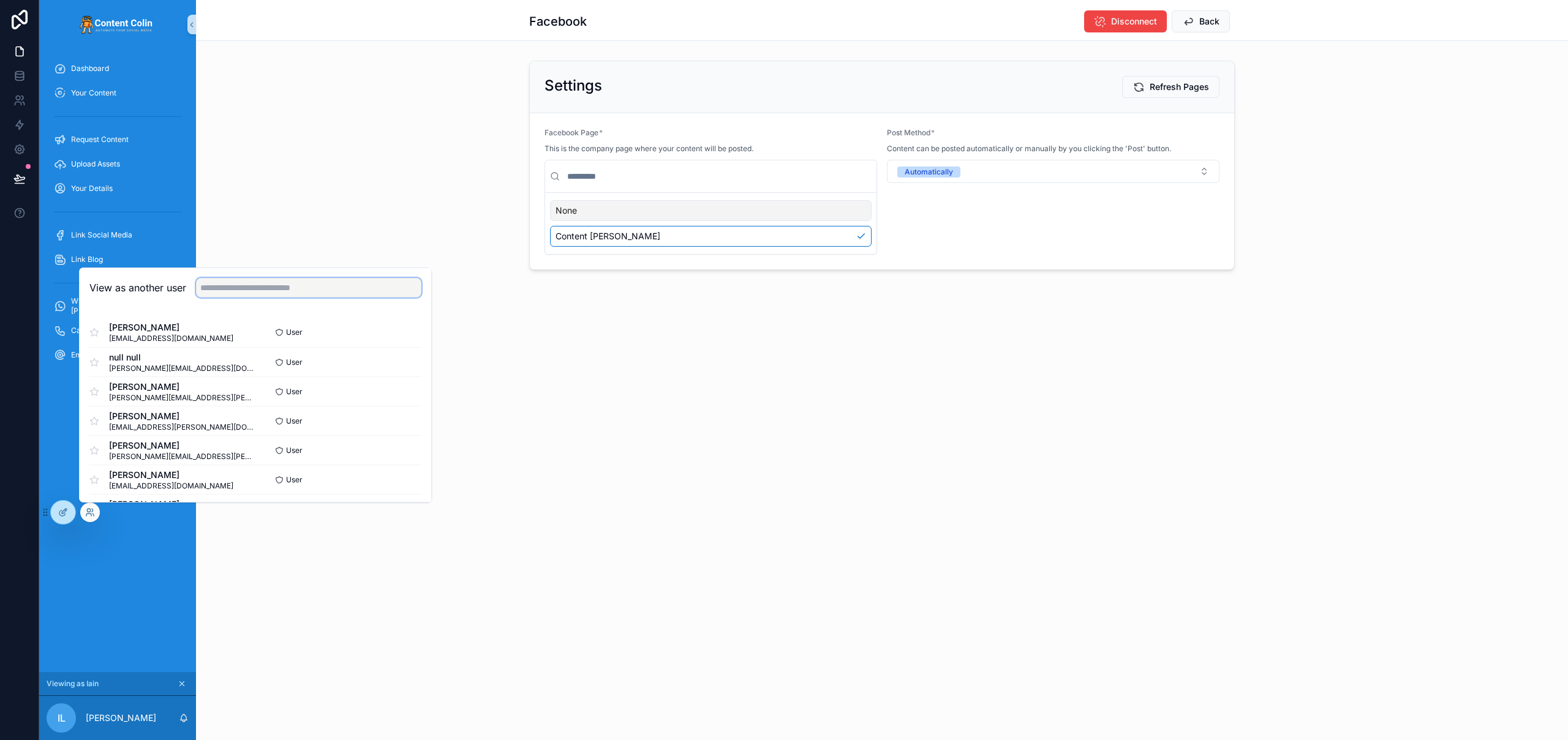
drag, startPoint x: 306, startPoint y: 285, endPoint x: 297, endPoint y: 296, distance: 14.2
click at [297, 296] on input "text" at bounding box center [308, 288] width 225 height 20
type input "*****"
click at [403, 330] on button "Select" at bounding box center [405, 332] width 32 height 18
click at [731, 402] on div "Facebook Disconnect Back Settings Refresh Pages Facebook Page * This is the com…" at bounding box center [882, 370] width 1372 height 740
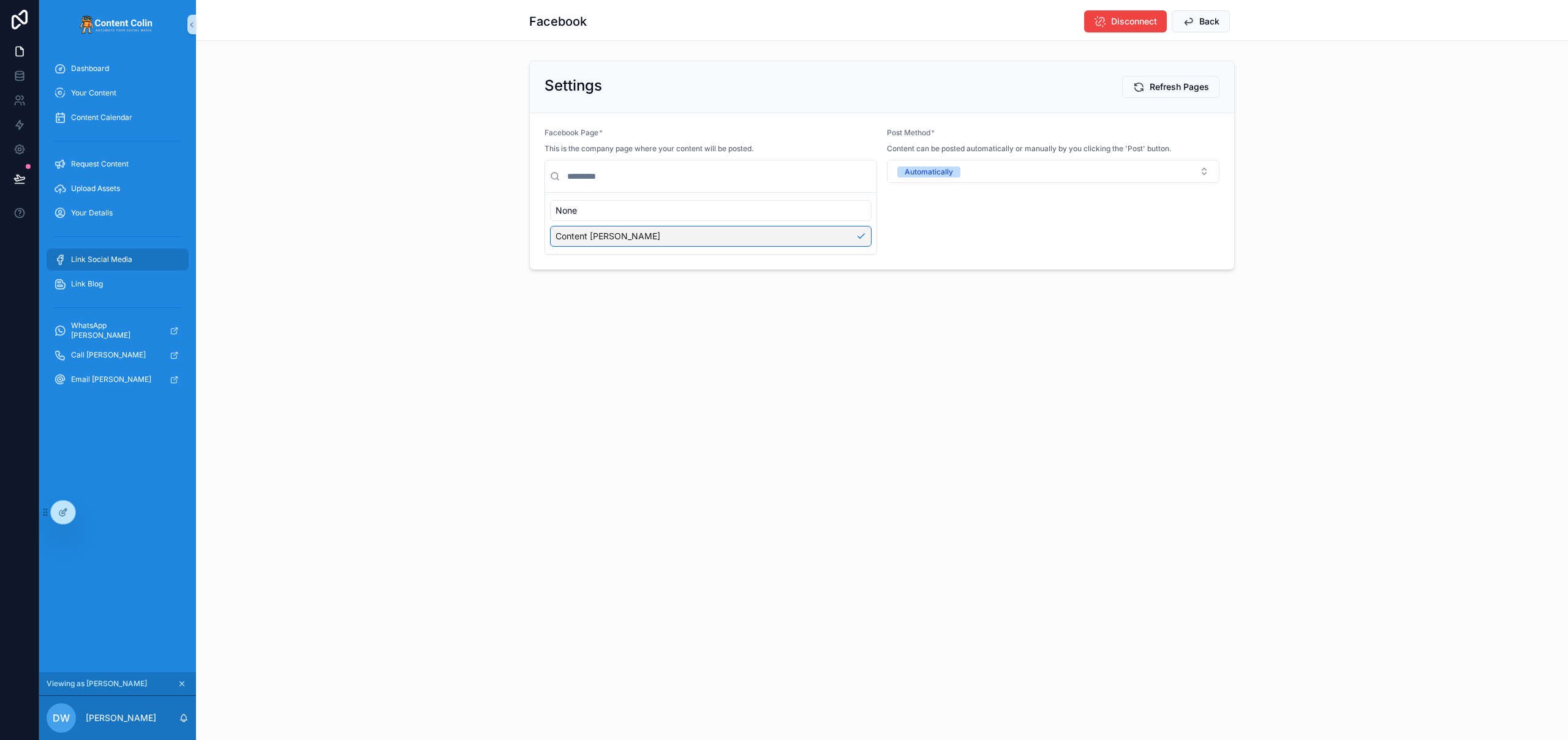
click at [102, 264] on span "Link Social Media" at bounding box center [102, 259] width 62 height 10
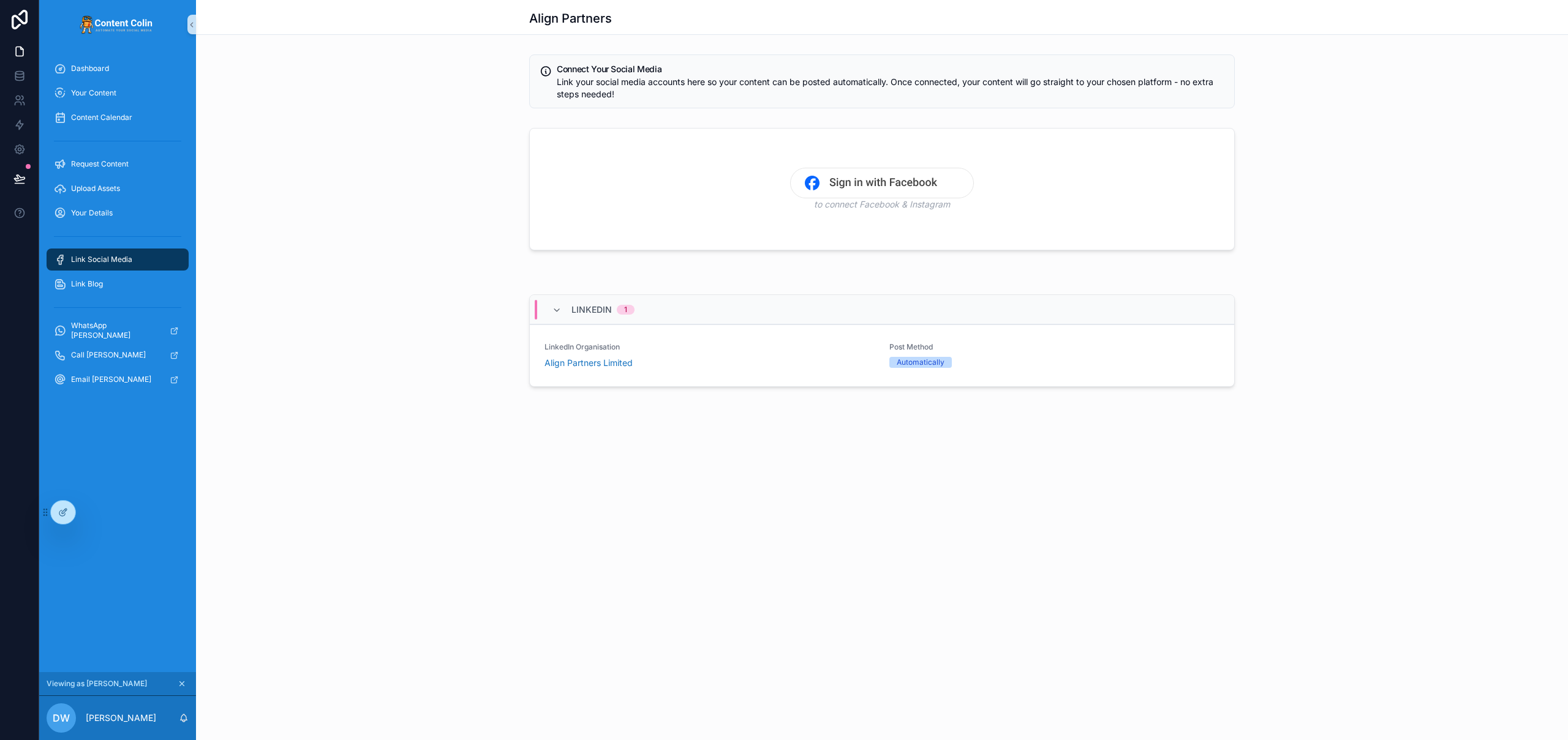
click at [102, 264] on span "Link Social Media" at bounding box center [102, 259] width 62 height 10
click at [861, 190] on img "scrollable content" at bounding box center [882, 183] width 184 height 31
